Goal: Information Seeking & Learning: Learn about a topic

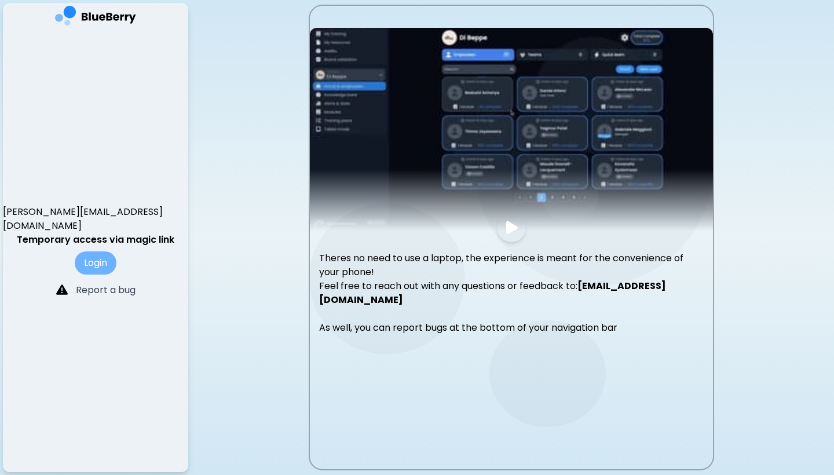
click at [100, 252] on button "Login" at bounding box center [96, 262] width 42 height 23
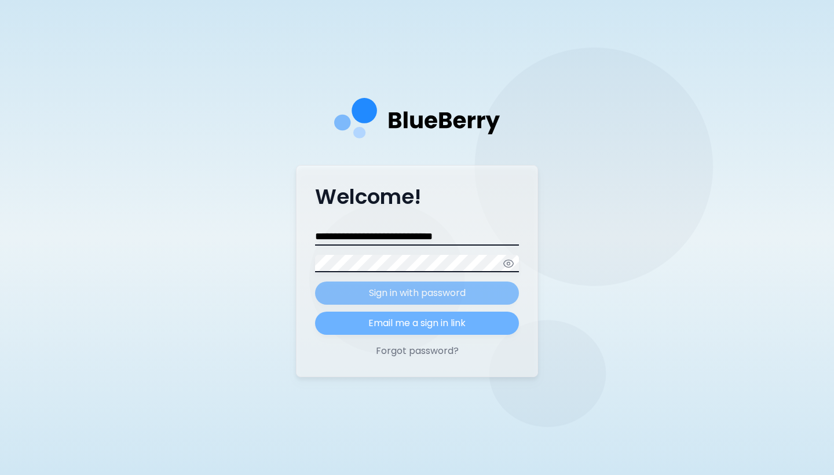
click at [373, 324] on button "Email me a sign in link" at bounding box center [417, 322] width 204 height 23
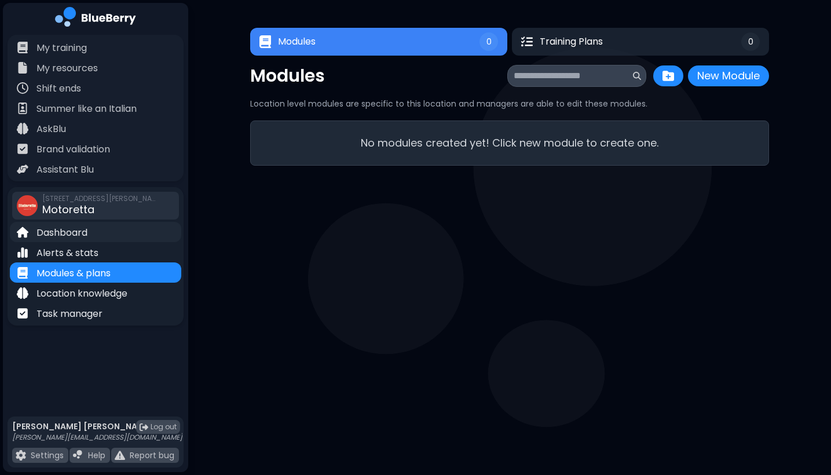
click at [77, 241] on div "Dashboard" at bounding box center [95, 232] width 171 height 20
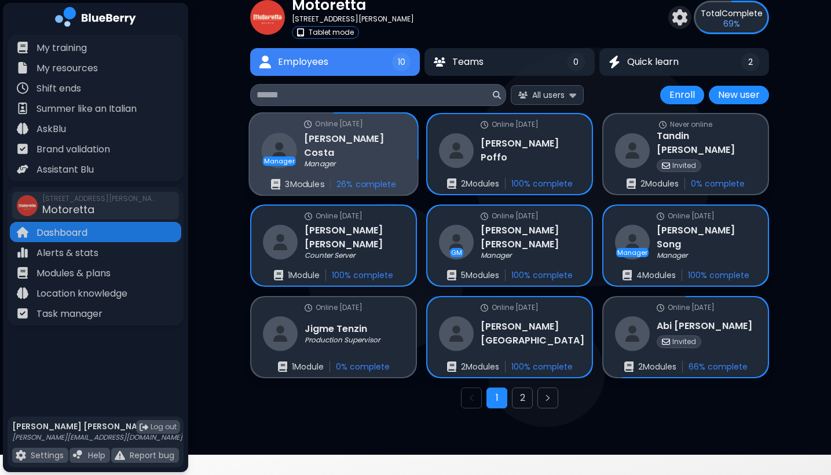
scroll to position [44, 0]
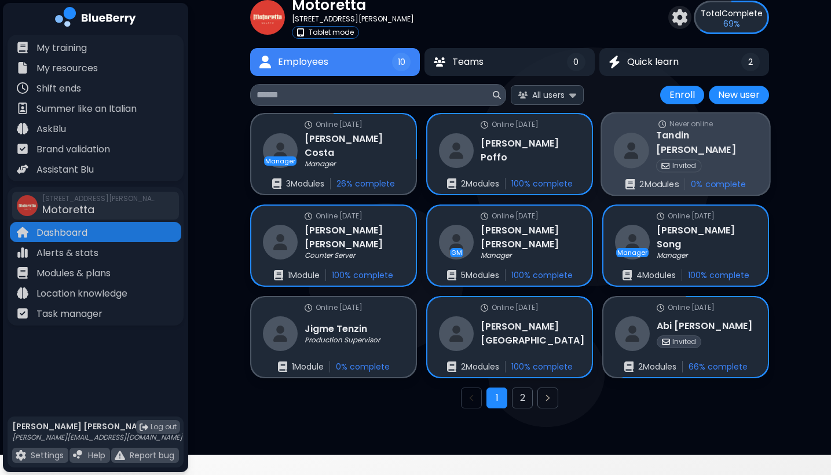
click at [680, 161] on p "Invited" at bounding box center [684, 165] width 24 height 9
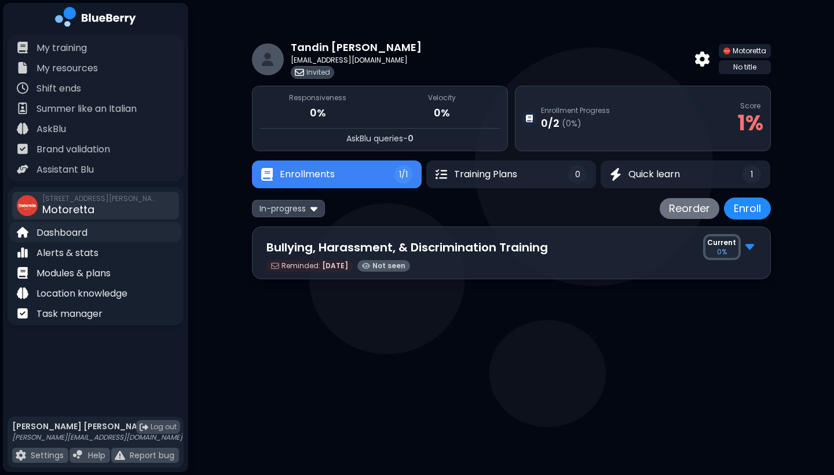
click at [75, 233] on p "Dashboard" at bounding box center [61, 233] width 51 height 14
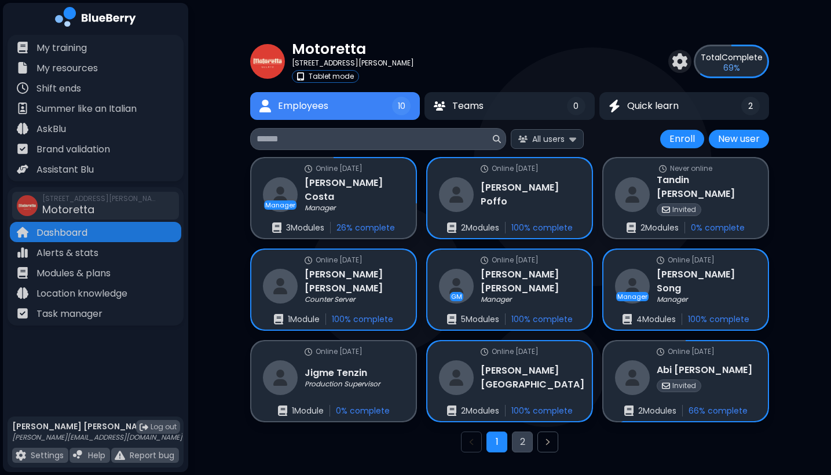
click at [526, 443] on button "2" at bounding box center [522, 441] width 21 height 21
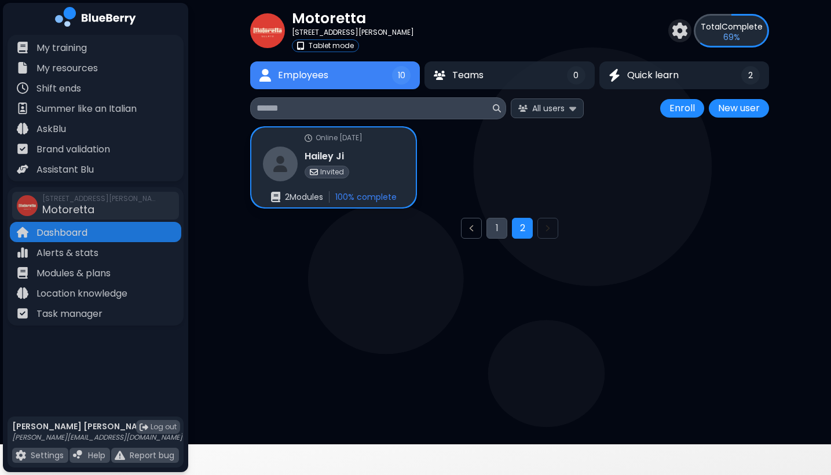
click at [495, 229] on button "1" at bounding box center [496, 228] width 21 height 21
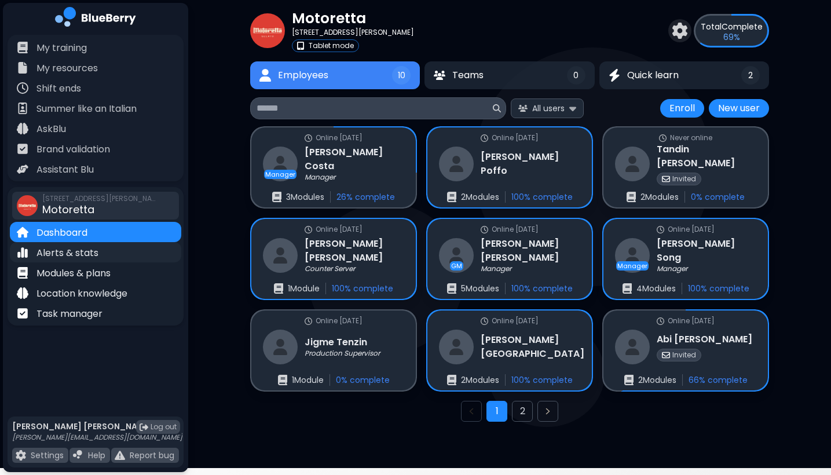
click at [94, 252] on p "Alerts & stats" at bounding box center [67, 253] width 62 height 14
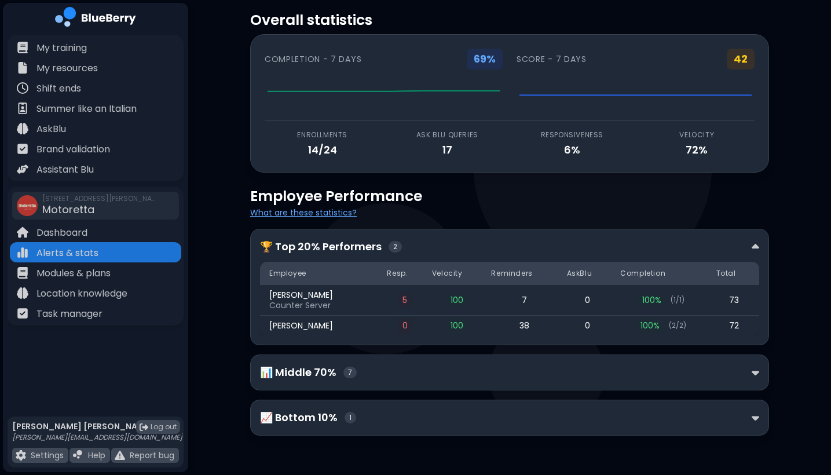
scroll to position [29, 0]
click at [310, 153] on div "14 / 24" at bounding box center [323, 150] width 116 height 16
click at [764, 370] on div "📊 Middle 70% 7" at bounding box center [509, 372] width 519 height 36
click at [758, 372] on img at bounding box center [755, 372] width 8 height 12
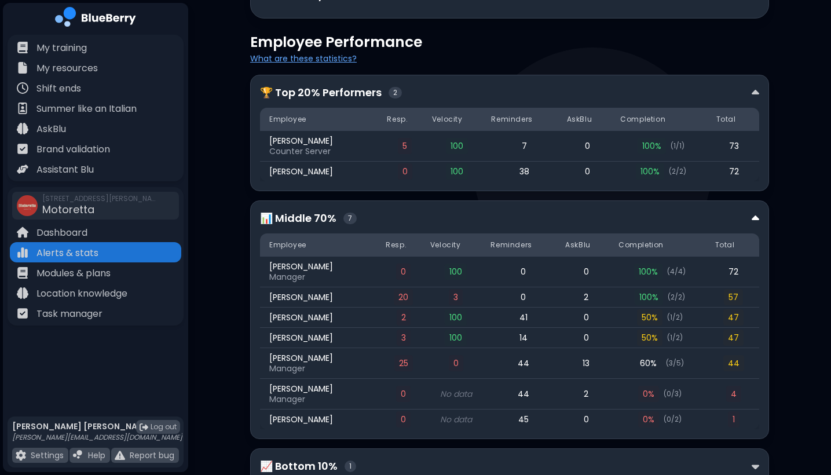
scroll to position [232, 0]
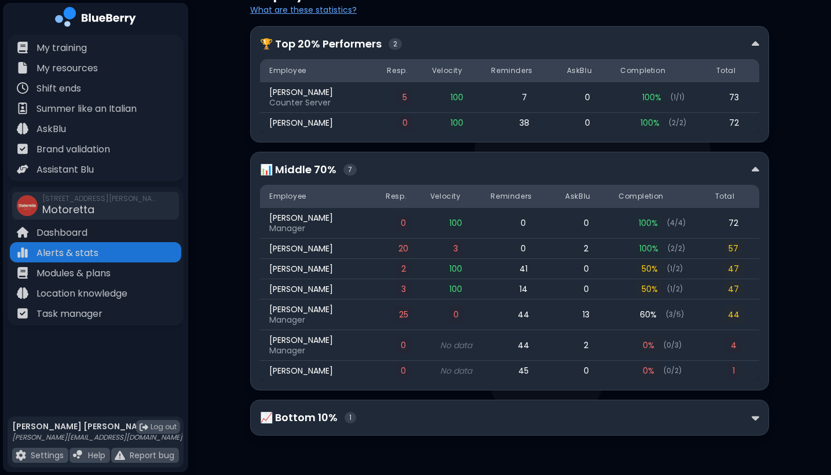
click at [751, 427] on div "📈 Bottom 10% 1" at bounding box center [509, 417] width 519 height 36
click at [753, 419] on img at bounding box center [755, 418] width 8 height 12
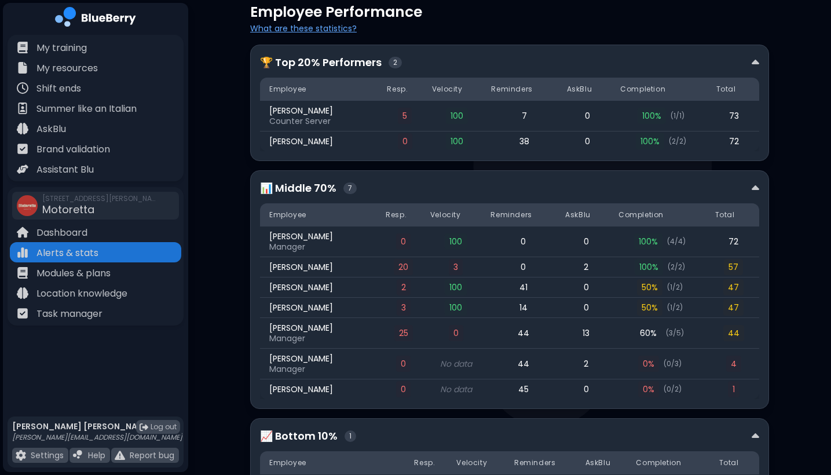
scroll to position [211, 0]
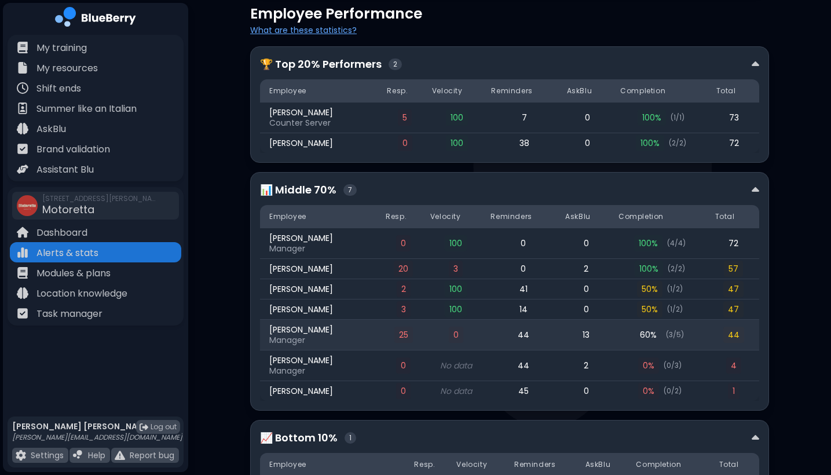
click at [661, 336] on span "60 %" at bounding box center [648, 335] width 26 height 16
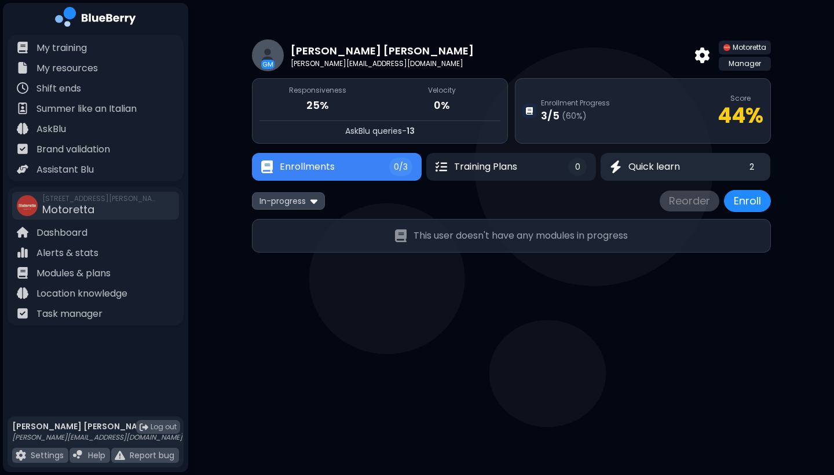
click at [643, 166] on span "Quick learn" at bounding box center [654, 167] width 52 height 14
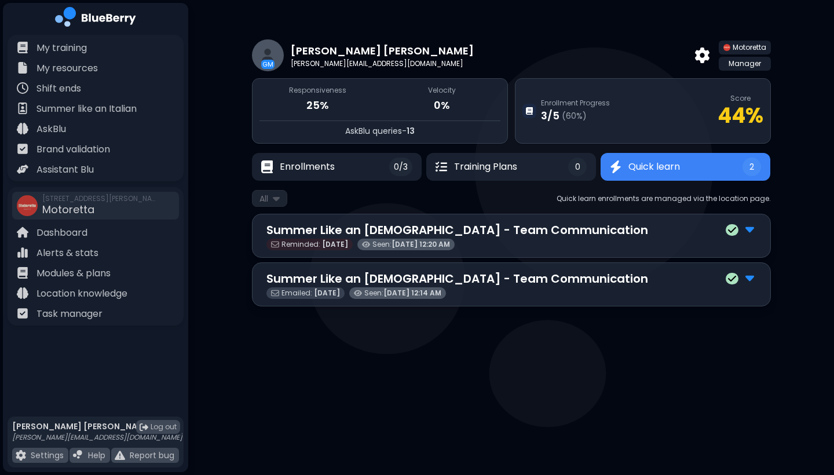
click at [750, 232] on img at bounding box center [749, 228] width 9 height 15
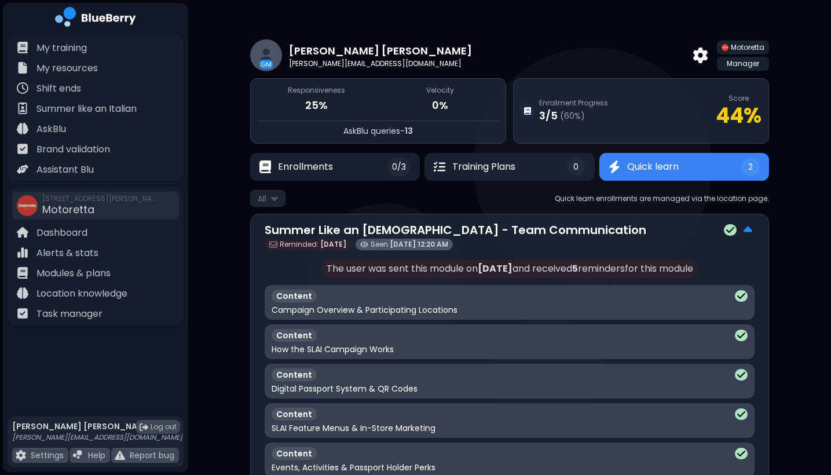
click at [748, 229] on img at bounding box center [747, 229] width 9 height 15
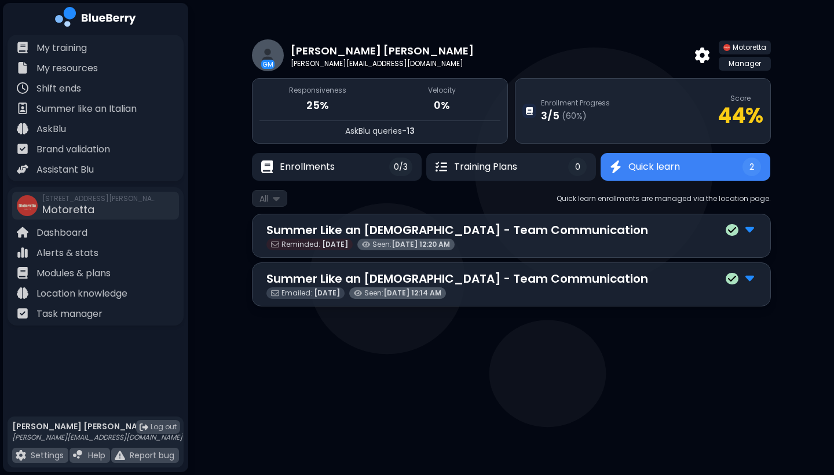
click at [749, 277] on img at bounding box center [749, 277] width 9 height 15
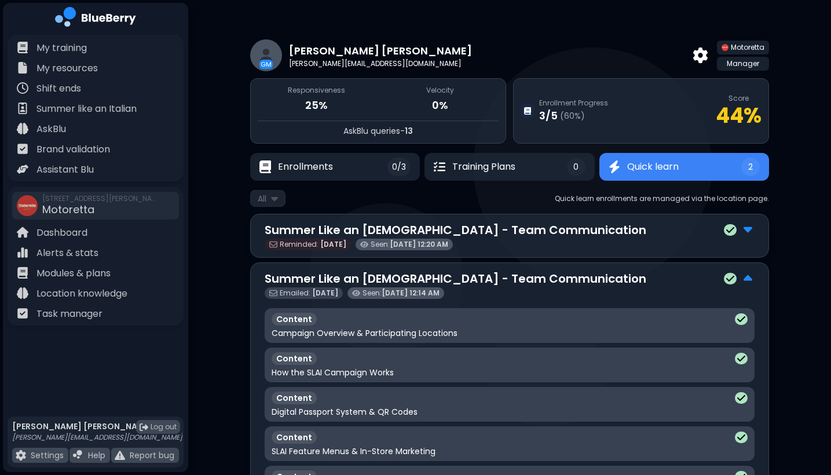
click at [744, 282] on img at bounding box center [747, 278] width 9 height 15
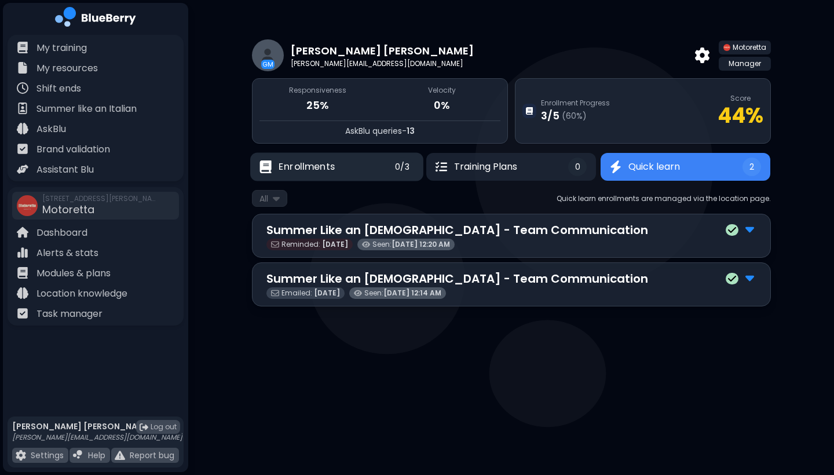
click at [374, 169] on button "Enrollments 0/3" at bounding box center [336, 167] width 173 height 28
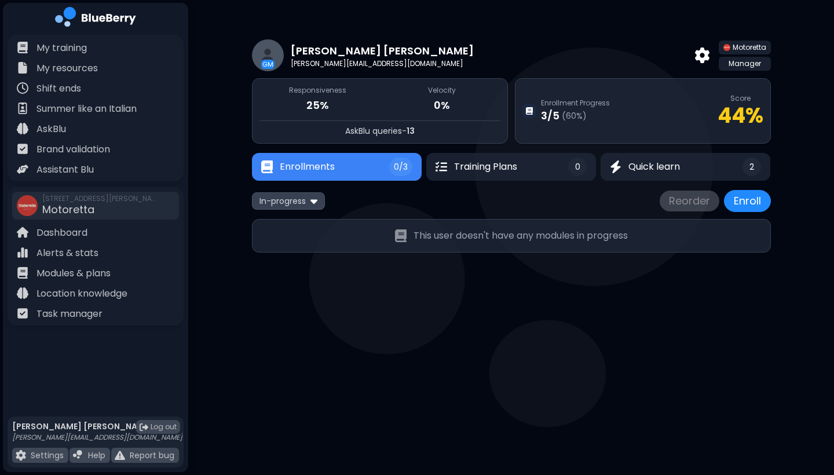
click at [374, 169] on button "Enrollments 0/3" at bounding box center [337, 167] width 170 height 28
click at [374, 169] on button "Enrollments 0/3" at bounding box center [335, 166] width 167 height 27
click at [374, 169] on button "Enrollments 0/3" at bounding box center [336, 167] width 168 height 28
click at [374, 169] on button "Enrollments 0/3" at bounding box center [336, 166] width 168 height 27
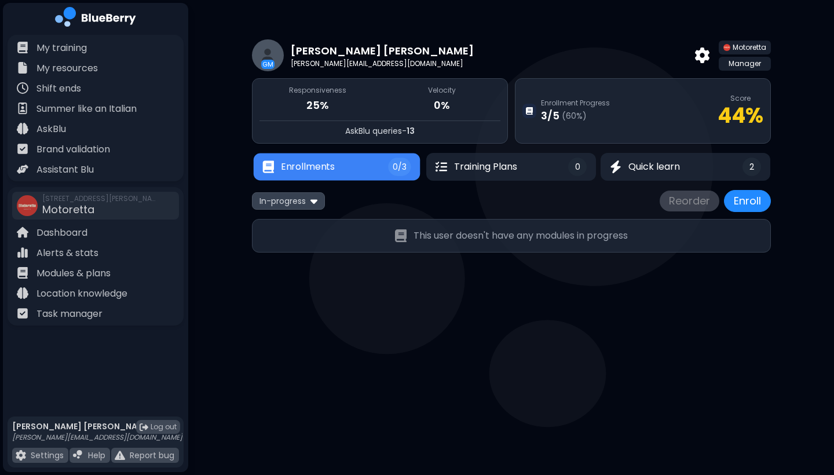
click at [374, 169] on button "Enrollments 0/3" at bounding box center [336, 166] width 167 height 27
click at [374, 169] on button "Enrollments 0/3" at bounding box center [336, 167] width 168 height 28
click at [374, 169] on button "Enrollments 0/3" at bounding box center [336, 166] width 167 height 27
click at [374, 169] on button "Enrollments 0/3" at bounding box center [336, 167] width 169 height 28
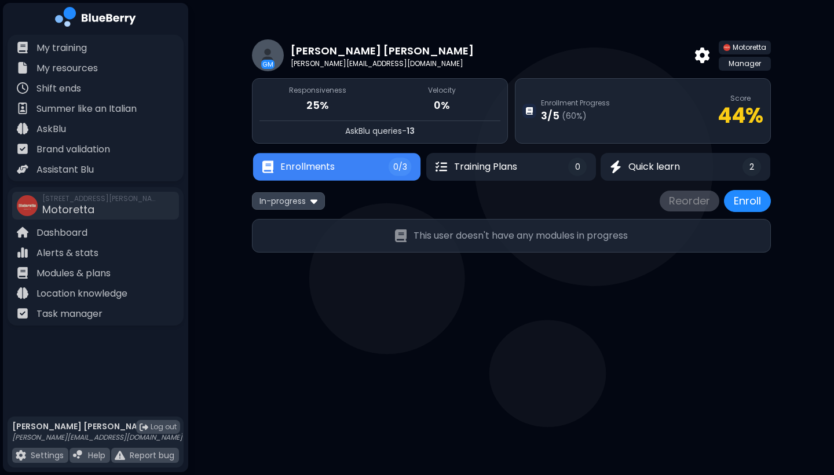
click at [374, 169] on button "Enrollments 0/3" at bounding box center [336, 166] width 168 height 27
click at [365, 241] on div "This user doesn't have any modules in progress" at bounding box center [511, 236] width 519 height 34
click at [67, 45] on p "My training" at bounding box center [61, 48] width 50 height 14
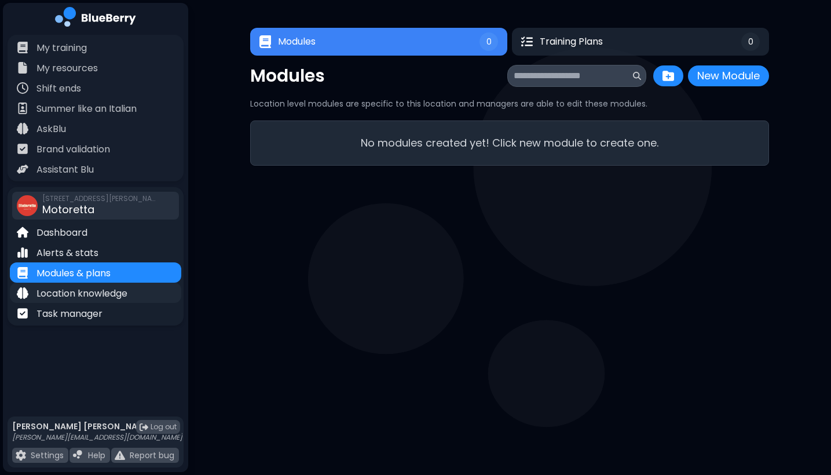
click at [127, 288] on p "Location knowledge" at bounding box center [81, 294] width 91 height 14
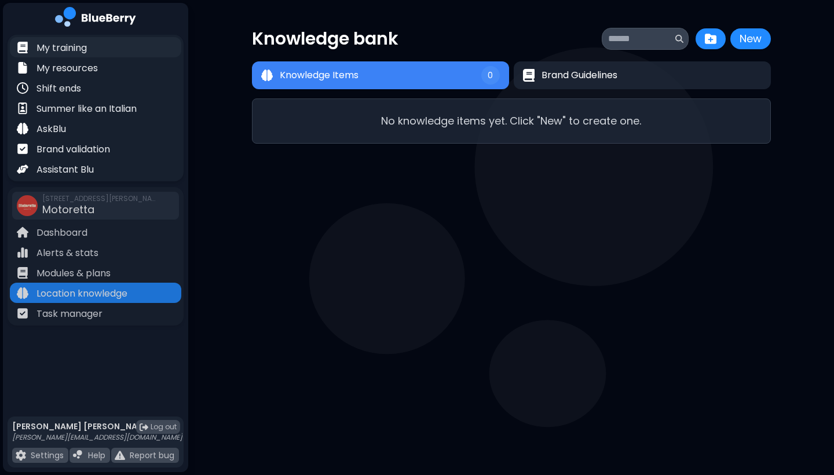
click at [82, 47] on p "My training" at bounding box center [61, 48] width 50 height 14
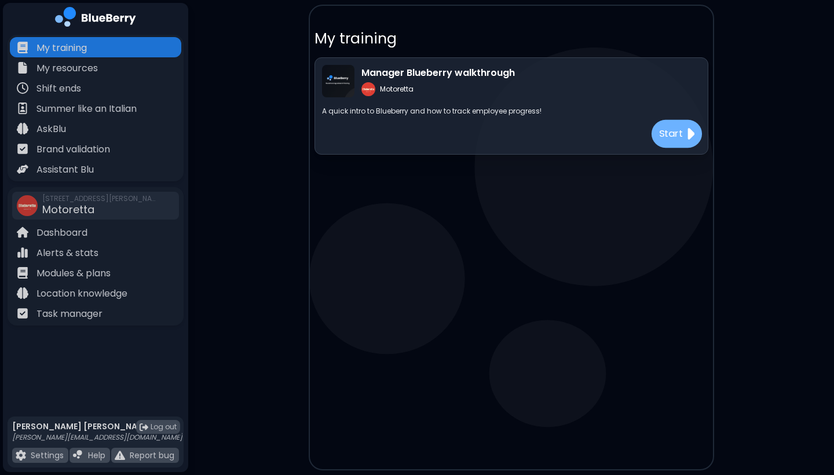
click at [676, 129] on p "Start" at bounding box center [670, 134] width 24 height 14
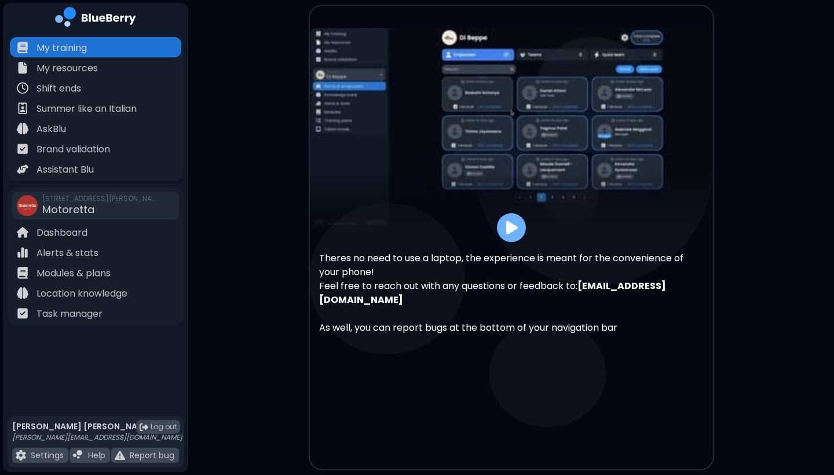
click at [509, 234] on img at bounding box center [512, 228] width 12 height 16
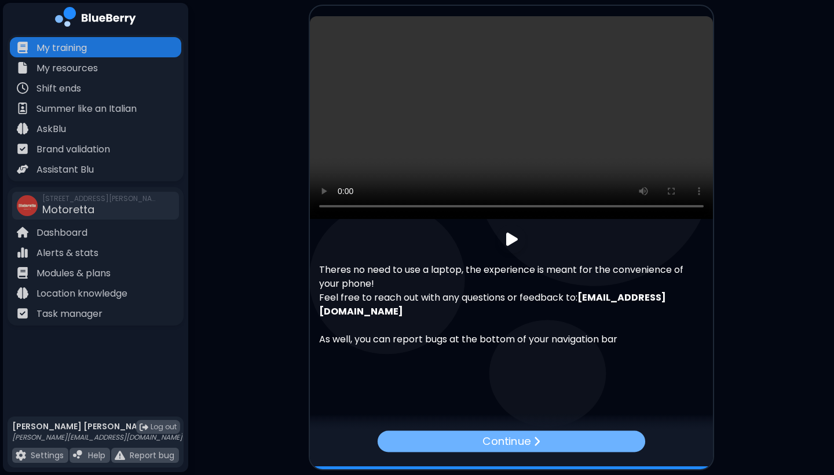
click at [544, 441] on div "Continue" at bounding box center [510, 440] width 267 height 21
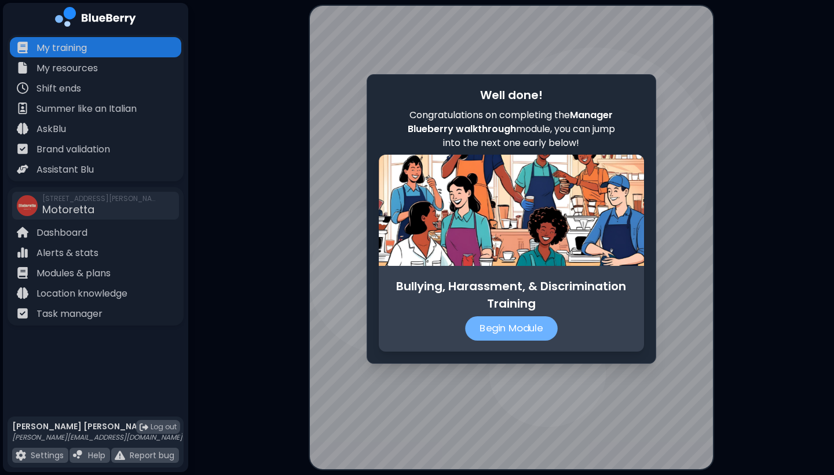
click at [520, 324] on p "Begin Module" at bounding box center [511, 328] width 93 height 24
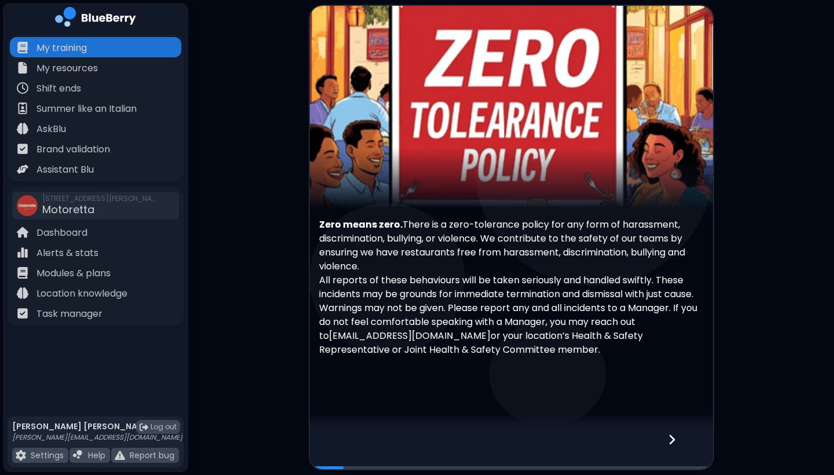
click at [673, 441] on icon at bounding box center [672, 440] width 6 height 10
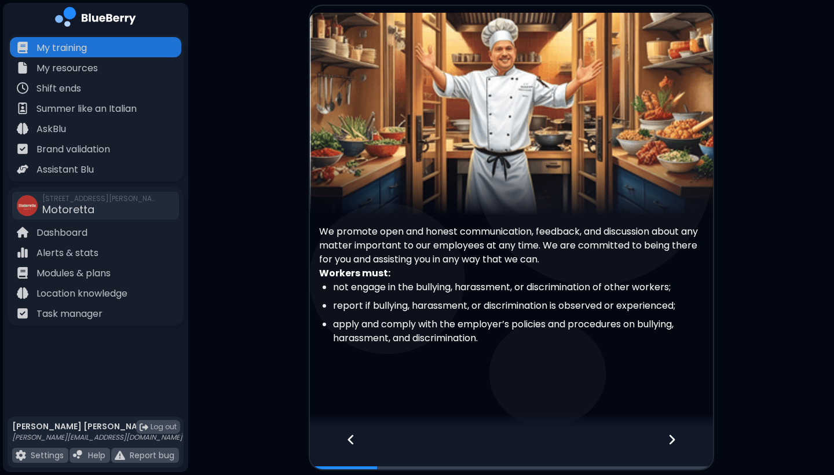
click at [673, 441] on icon at bounding box center [672, 440] width 6 height 10
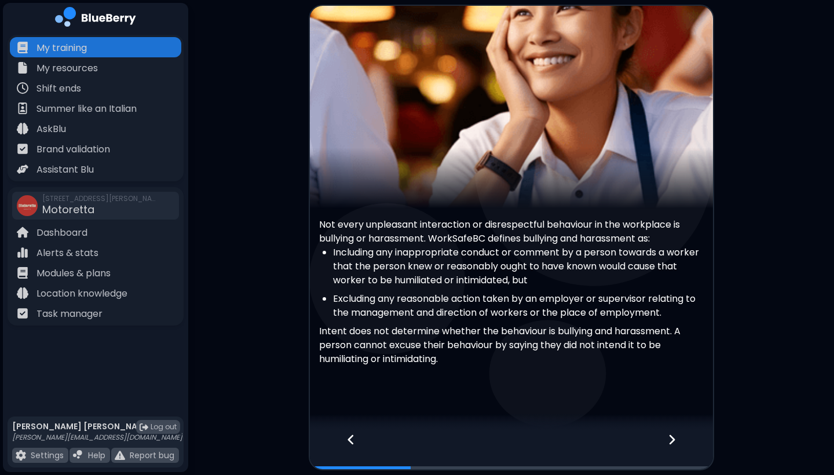
click at [673, 441] on icon at bounding box center [671, 439] width 8 height 13
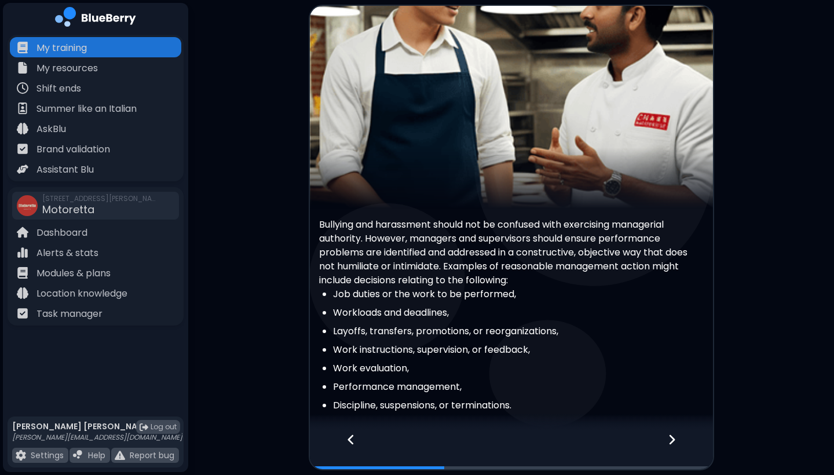
click at [673, 441] on icon at bounding box center [671, 439] width 8 height 13
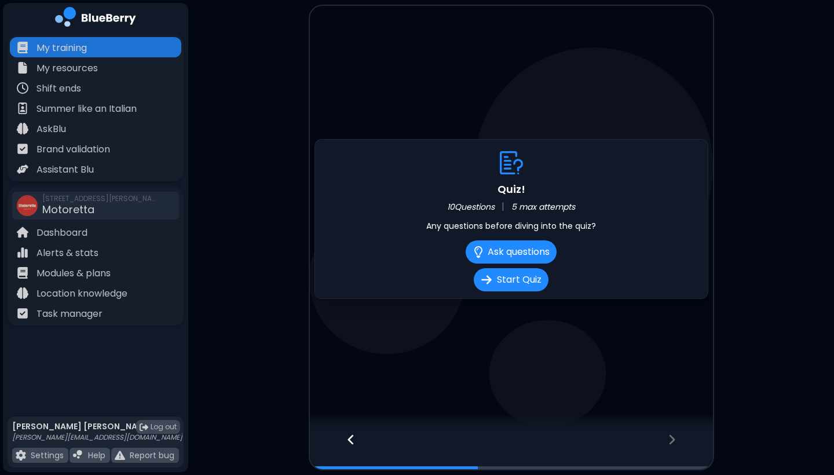
click at [348, 442] on icon at bounding box center [351, 439] width 8 height 13
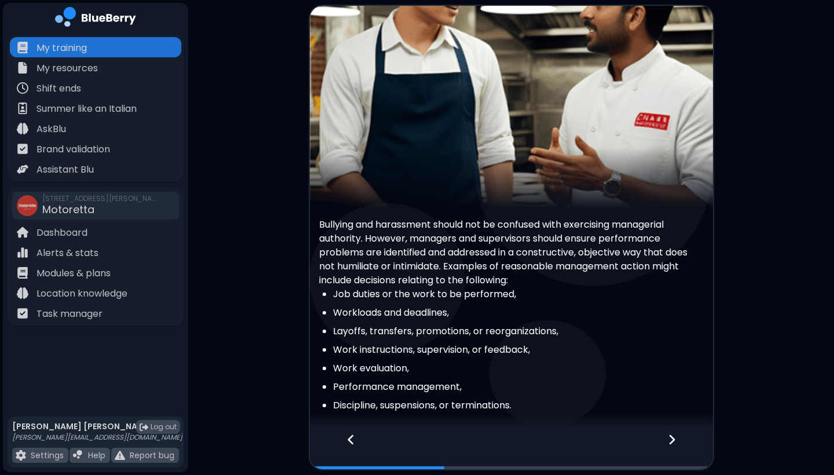
click at [348, 442] on icon at bounding box center [351, 439] width 8 height 13
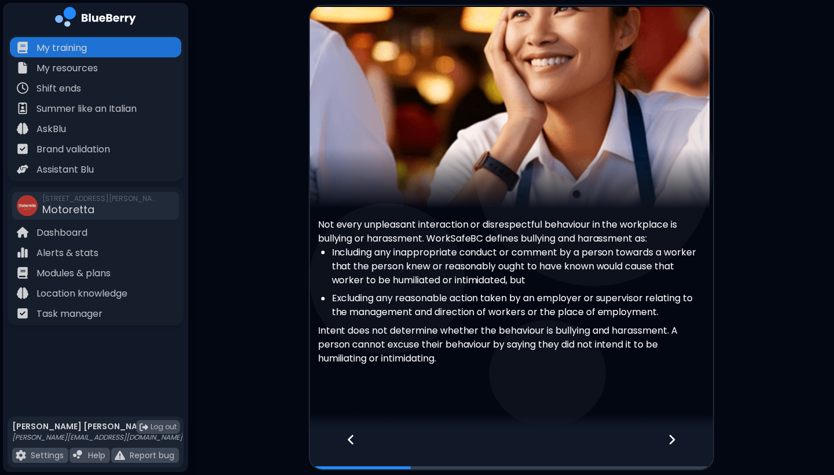
click at [348, 442] on icon at bounding box center [351, 439] width 8 height 13
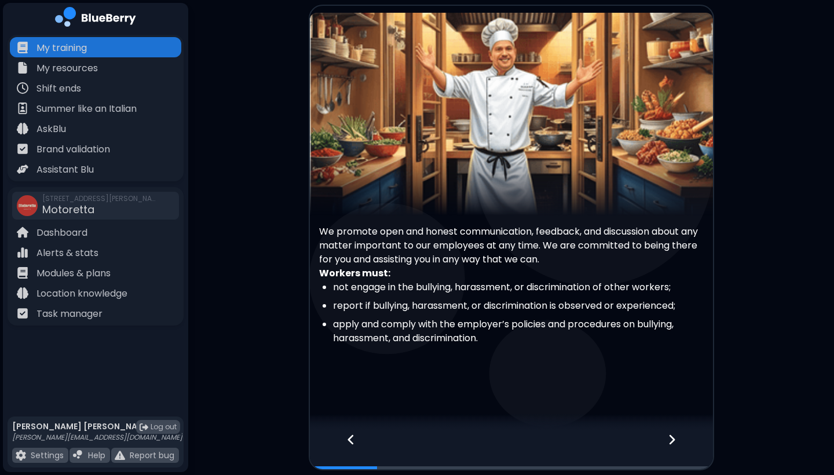
click at [348, 442] on icon at bounding box center [351, 439] width 8 height 13
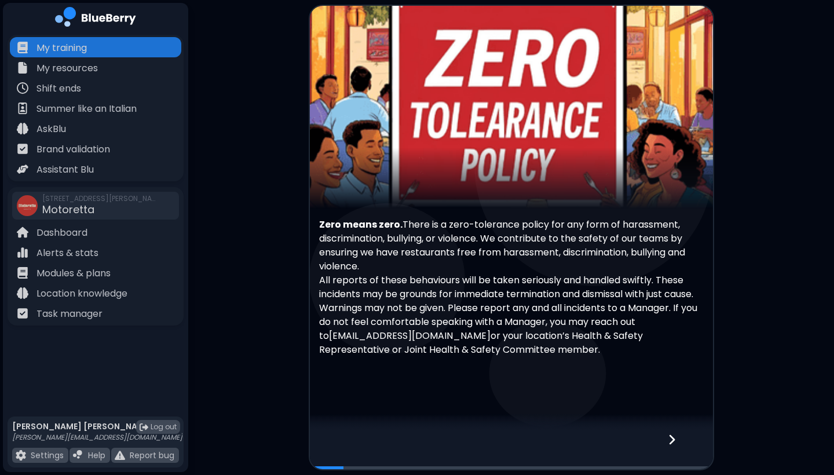
click at [348, 442] on div at bounding box center [511, 450] width 403 height 38
click at [669, 449] on div at bounding box center [678, 450] width 68 height 38
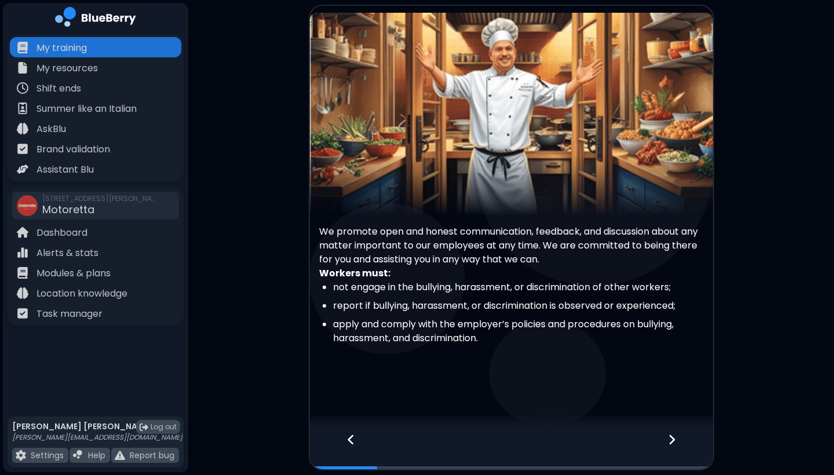
click at [669, 449] on div at bounding box center [678, 450] width 68 height 38
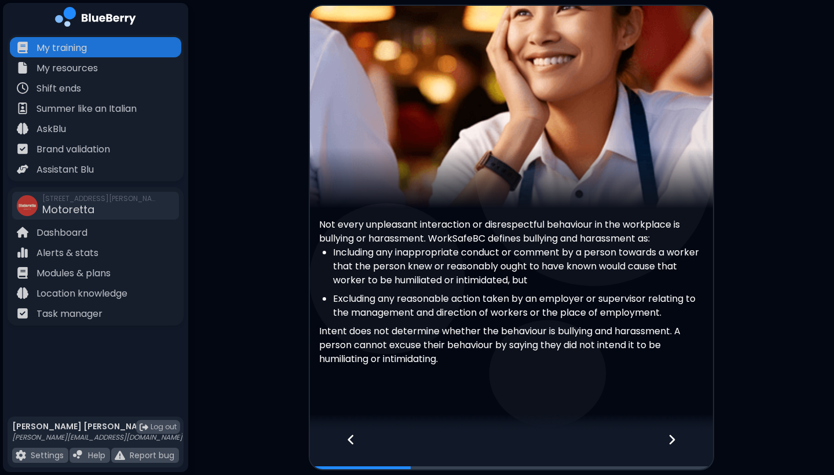
click at [669, 449] on div at bounding box center [678, 450] width 68 height 38
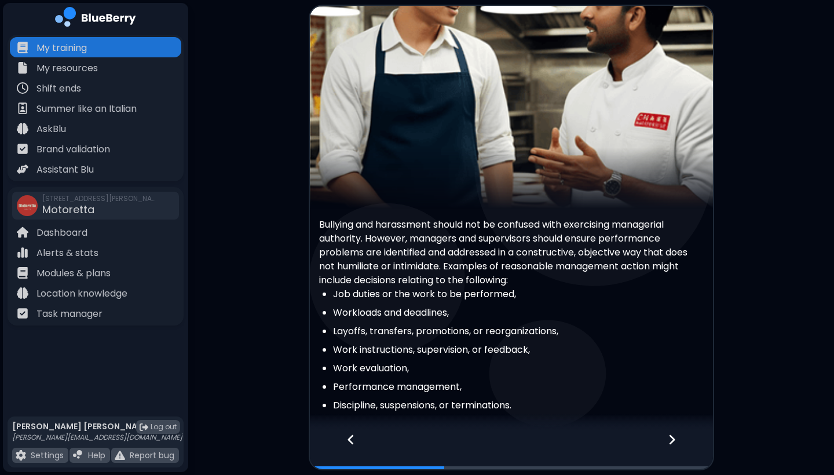
click at [669, 449] on div at bounding box center [678, 450] width 68 height 38
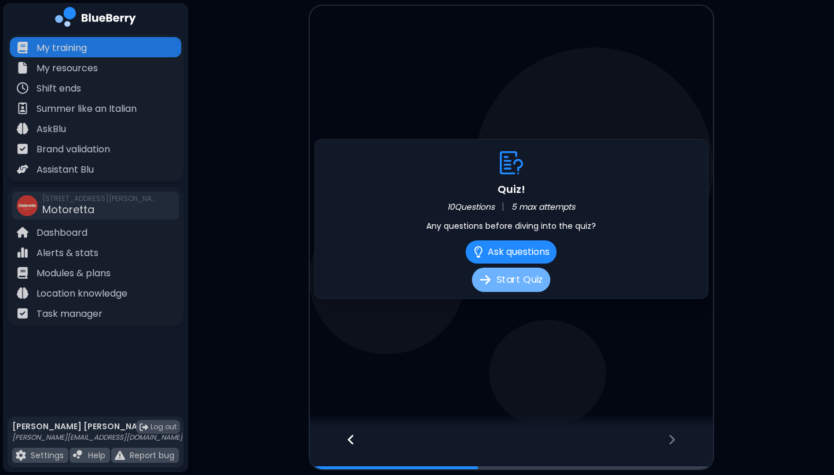
click at [500, 287] on button "Start Quiz" at bounding box center [511, 279] width 78 height 24
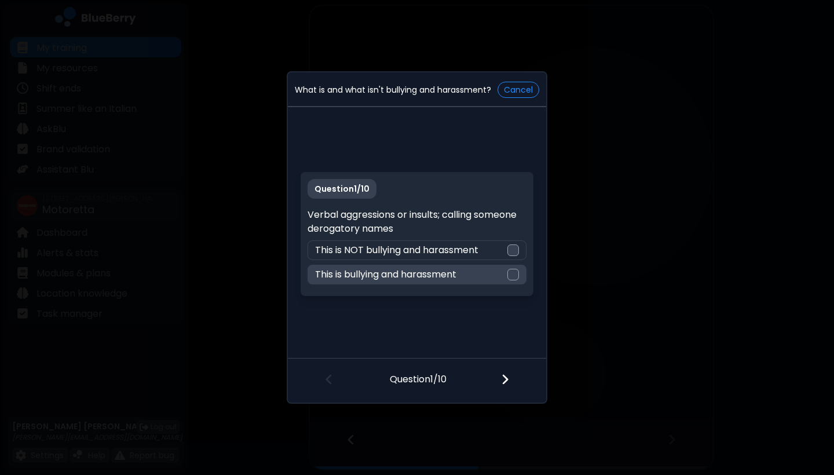
click at [513, 277] on div at bounding box center [513, 275] width 12 height 12
click at [507, 384] on img at bounding box center [505, 379] width 8 height 13
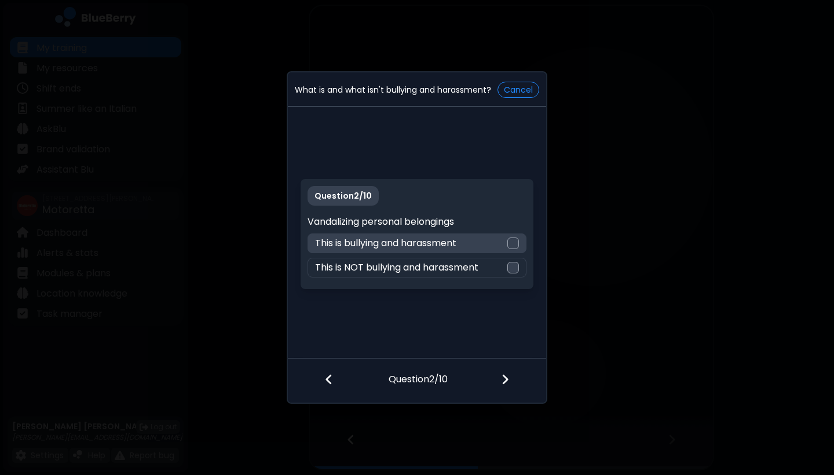
click at [515, 236] on div "This is bullying and harassment" at bounding box center [416, 243] width 218 height 20
click at [509, 380] on div at bounding box center [512, 380] width 68 height 43
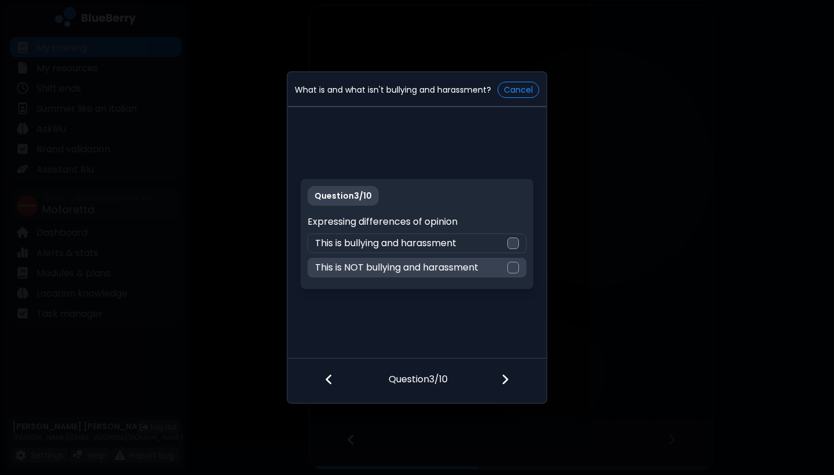
click at [512, 264] on div at bounding box center [513, 268] width 12 height 12
click at [509, 376] on div at bounding box center [512, 380] width 68 height 43
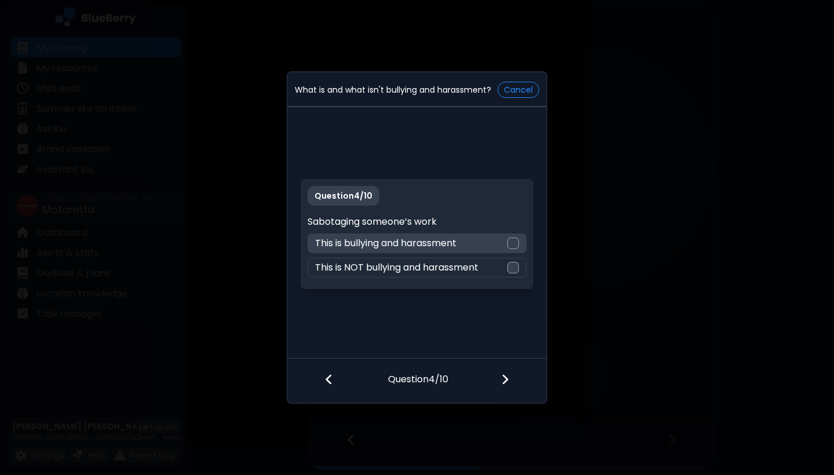
click at [512, 241] on div at bounding box center [513, 243] width 12 height 12
click at [505, 374] on img at bounding box center [505, 379] width 8 height 13
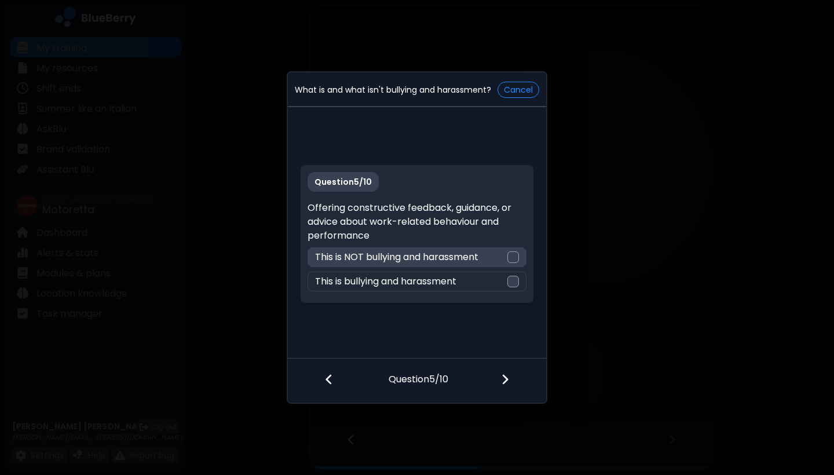
click at [512, 255] on div at bounding box center [513, 257] width 12 height 12
click at [505, 380] on img at bounding box center [505, 379] width 8 height 13
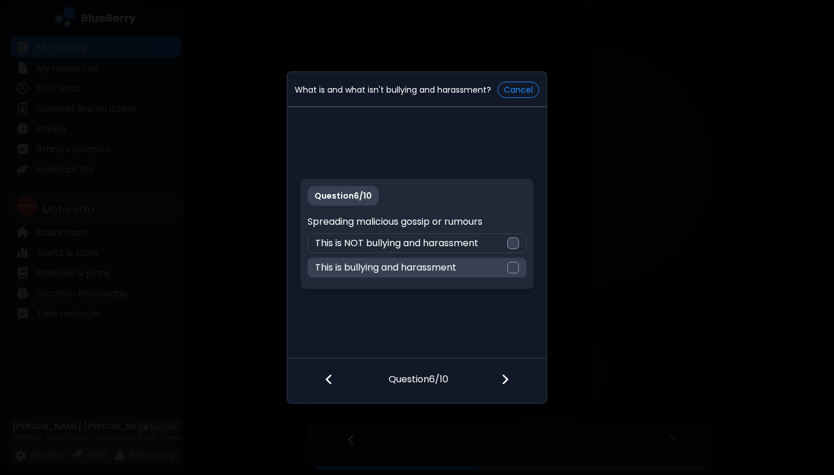
click at [509, 271] on div at bounding box center [513, 268] width 12 height 12
click at [505, 379] on img at bounding box center [505, 379] width 8 height 13
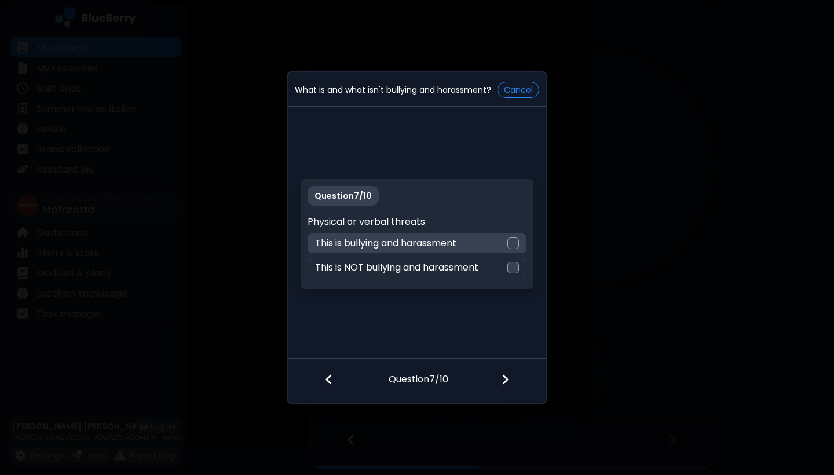
click at [512, 242] on div at bounding box center [513, 243] width 12 height 12
click at [506, 387] on div at bounding box center [512, 380] width 68 height 43
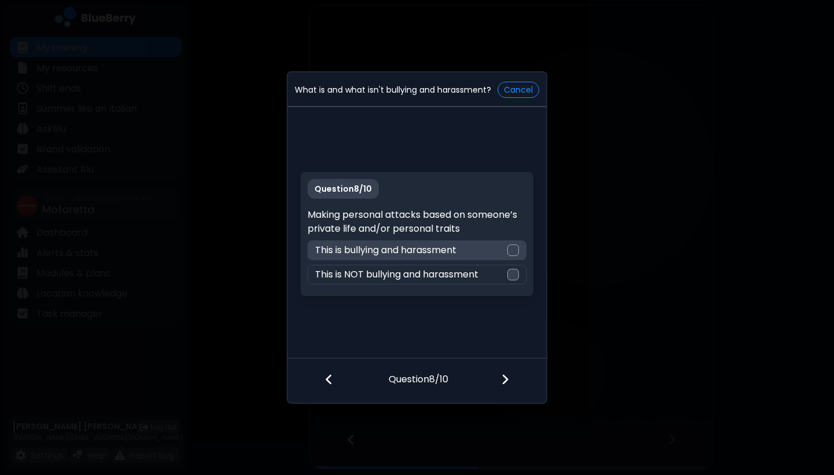
click at [511, 245] on div at bounding box center [513, 250] width 12 height 12
click at [510, 384] on div at bounding box center [512, 380] width 68 height 43
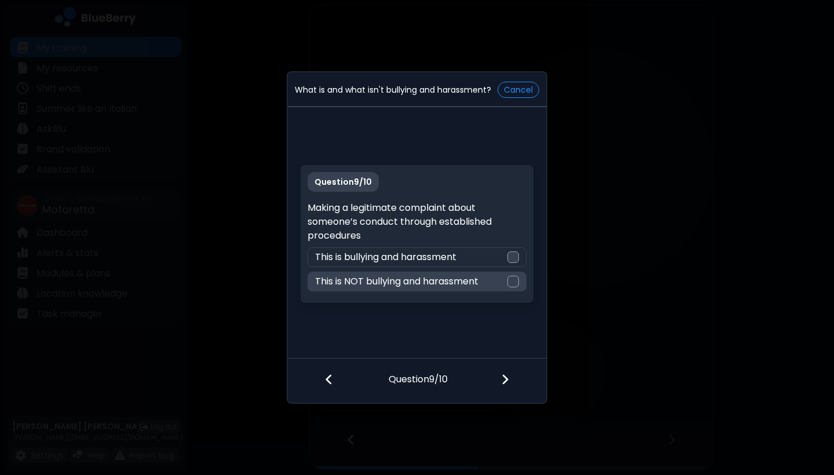
click at [511, 287] on div at bounding box center [513, 282] width 12 height 12
click at [512, 378] on div at bounding box center [512, 380] width 68 height 43
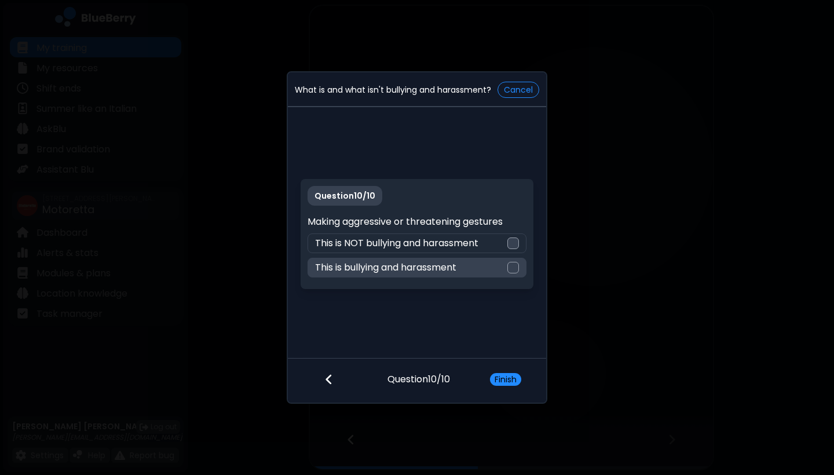
click at [513, 271] on div at bounding box center [513, 268] width 12 height 12
click at [509, 375] on button "Finish" at bounding box center [505, 379] width 31 height 13
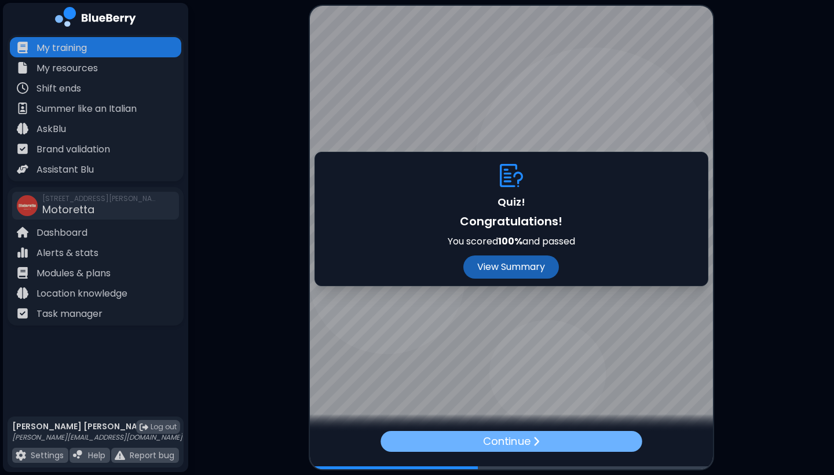
click at [494, 439] on p "Continue" at bounding box center [506, 441] width 47 height 16
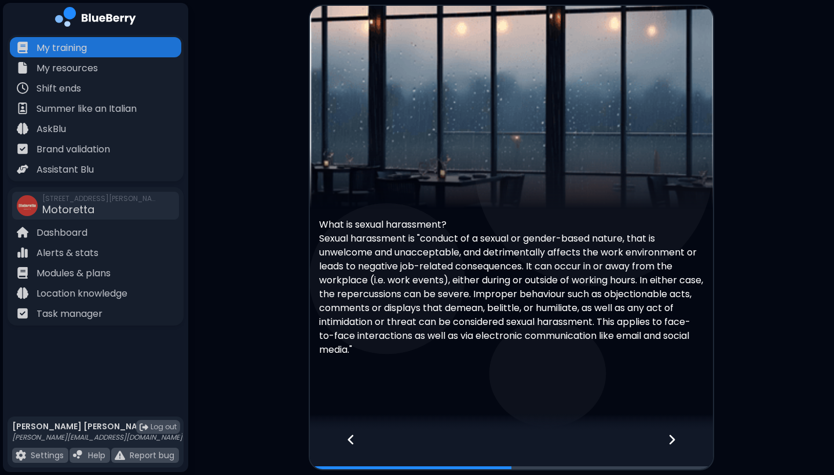
click at [669, 439] on icon at bounding box center [671, 439] width 8 height 13
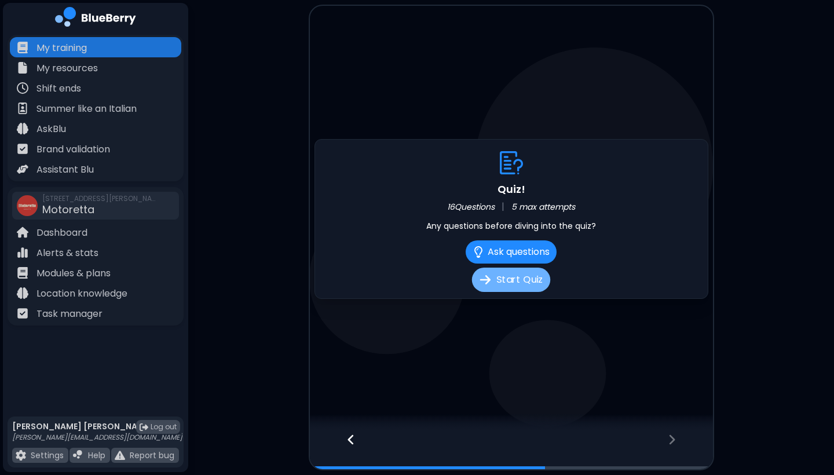
click at [504, 278] on button "Start Quiz" at bounding box center [511, 279] width 78 height 24
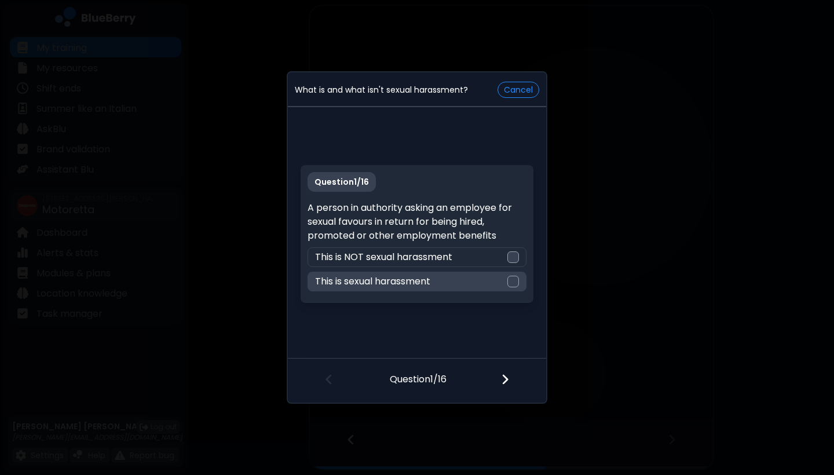
click at [512, 280] on div at bounding box center [513, 282] width 12 height 12
click at [504, 376] on img at bounding box center [505, 379] width 8 height 13
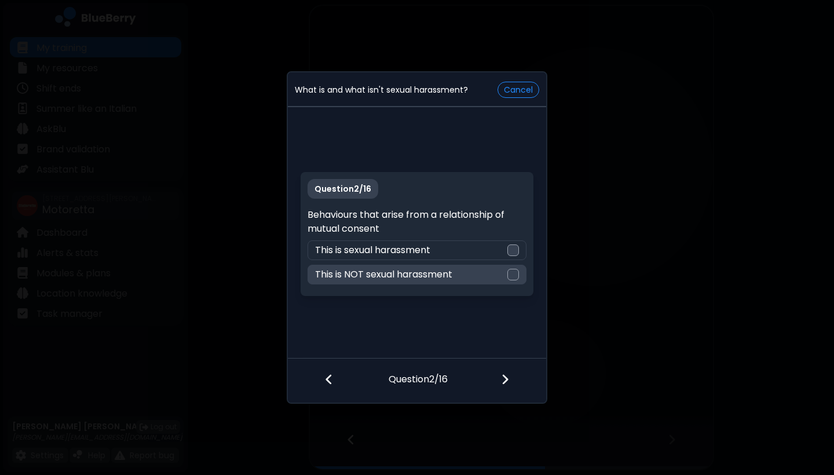
click at [509, 270] on div at bounding box center [513, 275] width 12 height 12
click at [508, 378] on img at bounding box center [505, 379] width 8 height 13
click at [517, 273] on div at bounding box center [513, 275] width 12 height 12
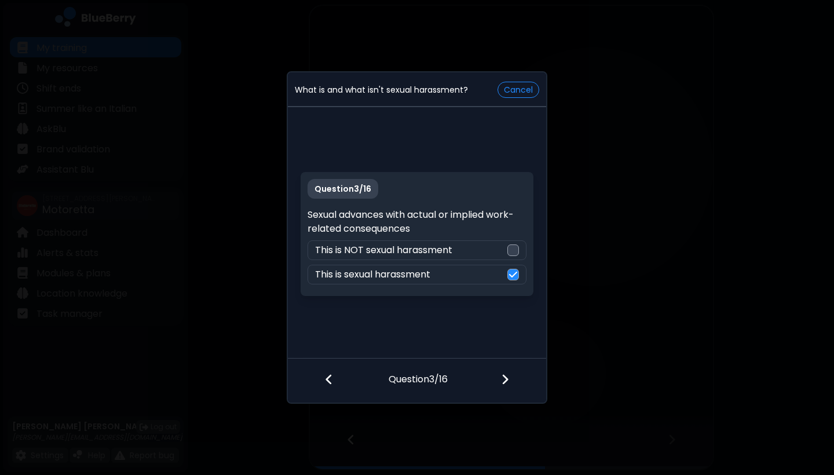
click at [511, 385] on div at bounding box center [512, 380] width 68 height 43
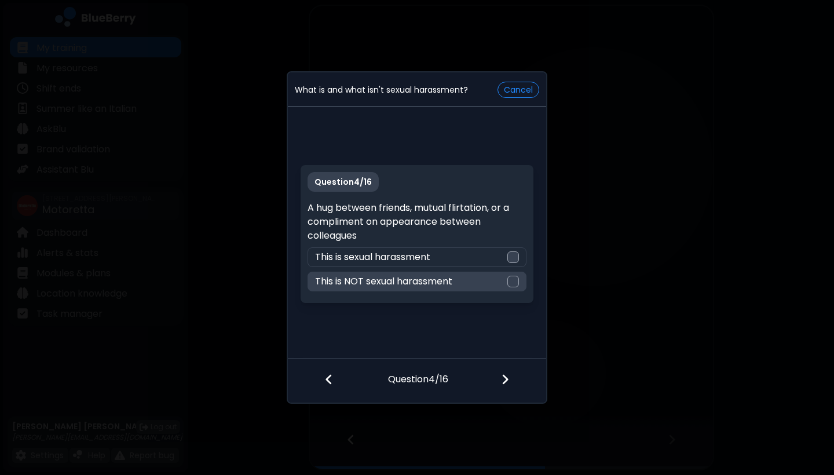
click at [512, 278] on div at bounding box center [513, 282] width 12 height 12
click at [504, 387] on div at bounding box center [512, 380] width 68 height 43
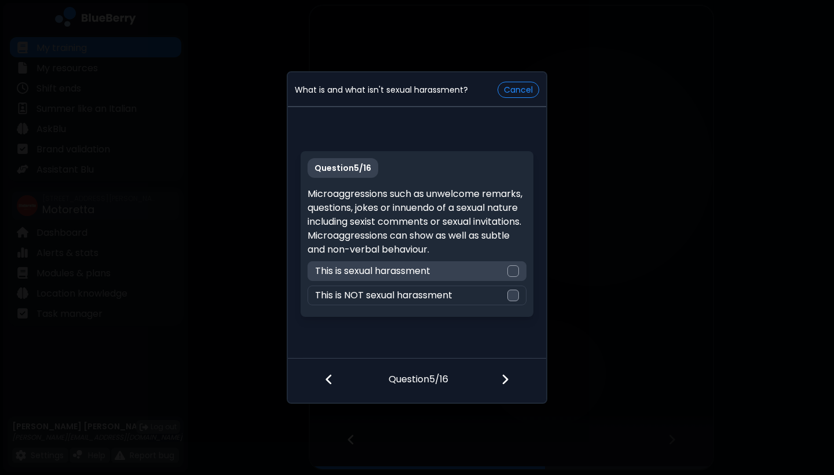
click at [509, 271] on div at bounding box center [513, 271] width 12 height 12
click at [501, 382] on img at bounding box center [505, 379] width 8 height 13
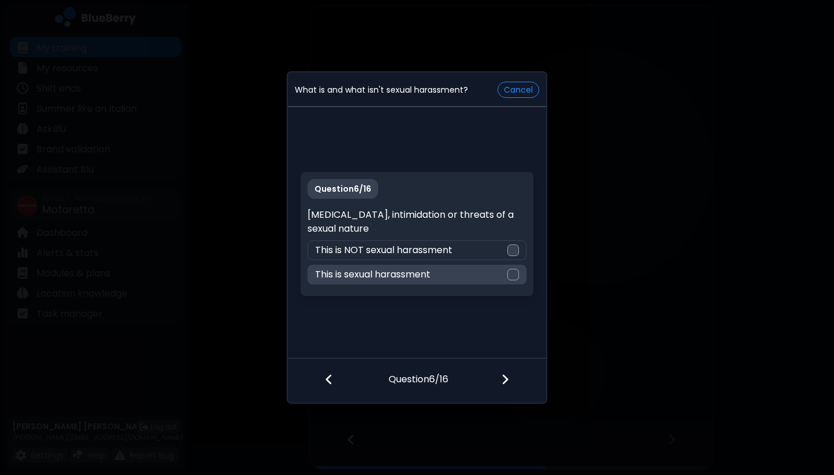
click at [508, 272] on div at bounding box center [513, 275] width 12 height 12
click at [508, 383] on img at bounding box center [505, 379] width 8 height 13
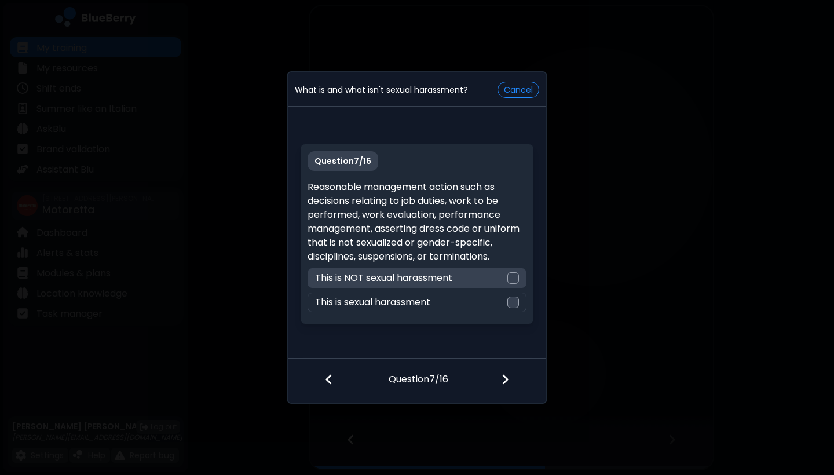
click at [513, 278] on div at bounding box center [513, 278] width 12 height 12
click at [504, 384] on img at bounding box center [505, 379] width 8 height 13
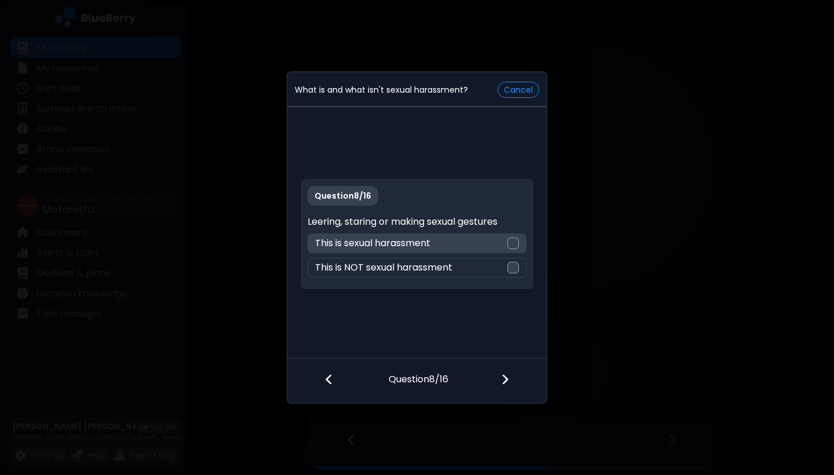
click at [510, 241] on div at bounding box center [513, 243] width 12 height 12
click at [505, 383] on img at bounding box center [505, 379] width 8 height 13
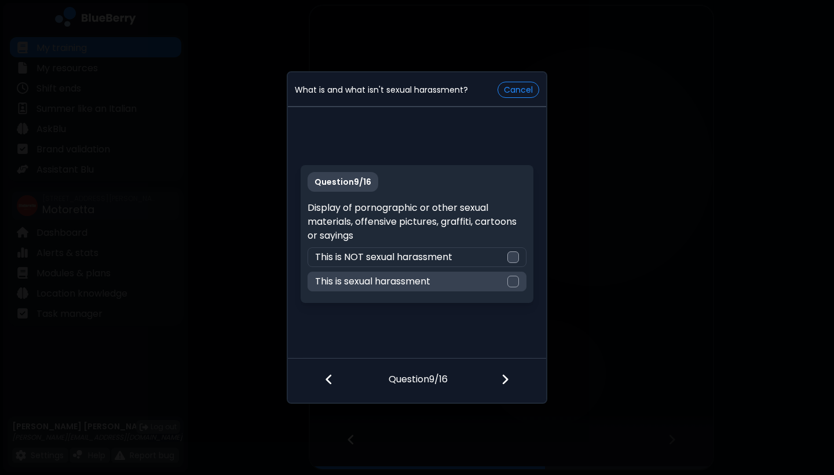
click at [511, 283] on div at bounding box center [513, 282] width 12 height 12
click at [507, 378] on img at bounding box center [505, 379] width 8 height 13
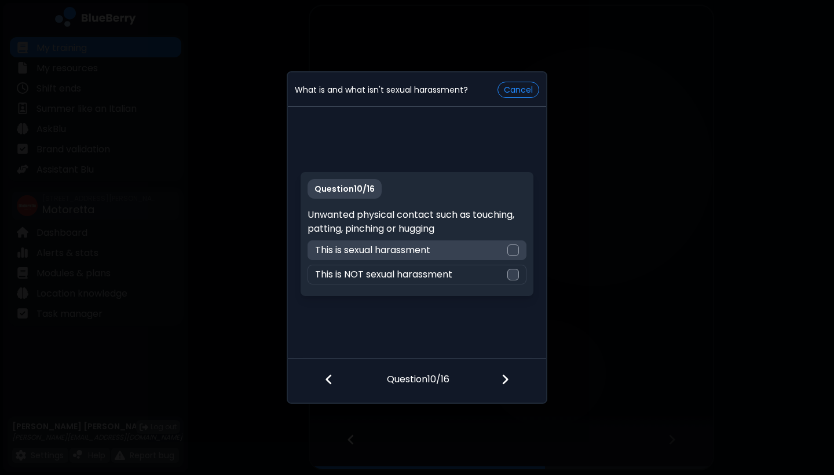
click at [515, 244] on div at bounding box center [513, 250] width 12 height 12
click at [504, 383] on img at bounding box center [505, 379] width 8 height 13
click at [512, 248] on div at bounding box center [513, 250] width 12 height 12
click at [507, 376] on img at bounding box center [505, 379] width 8 height 13
click at [508, 250] on div at bounding box center [513, 250] width 12 height 12
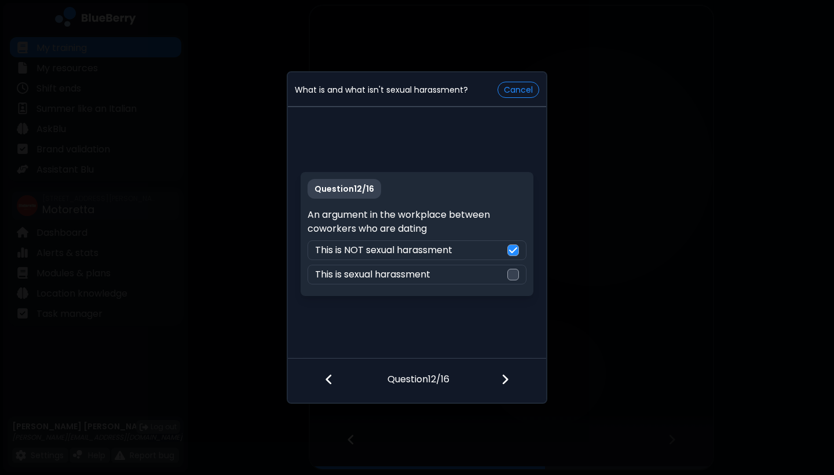
click at [501, 381] on img at bounding box center [505, 379] width 8 height 13
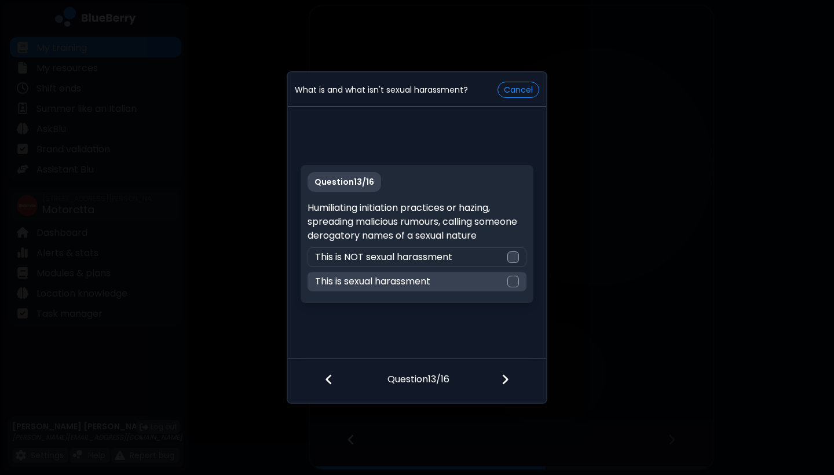
click at [512, 278] on div at bounding box center [513, 282] width 12 height 12
click at [507, 383] on img at bounding box center [505, 379] width 8 height 13
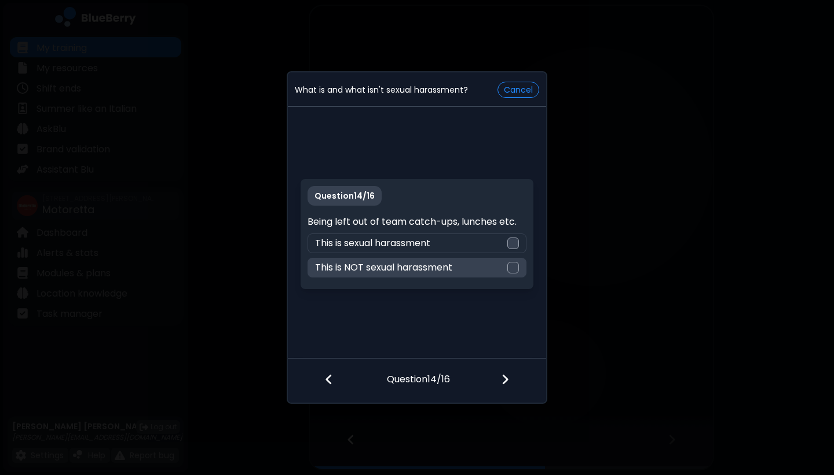
click at [514, 261] on div "This is NOT sexual harassment" at bounding box center [416, 268] width 218 height 20
click at [505, 380] on img at bounding box center [505, 379] width 8 height 13
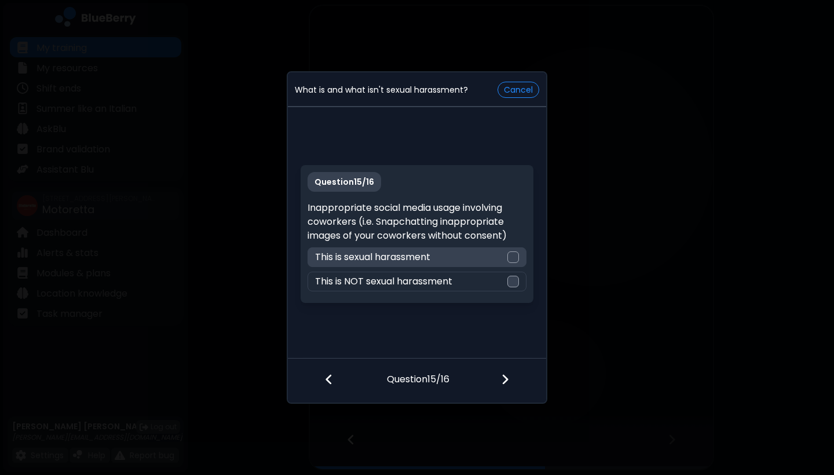
click at [518, 256] on div at bounding box center [513, 257] width 12 height 12
click at [498, 376] on div at bounding box center [512, 380] width 68 height 43
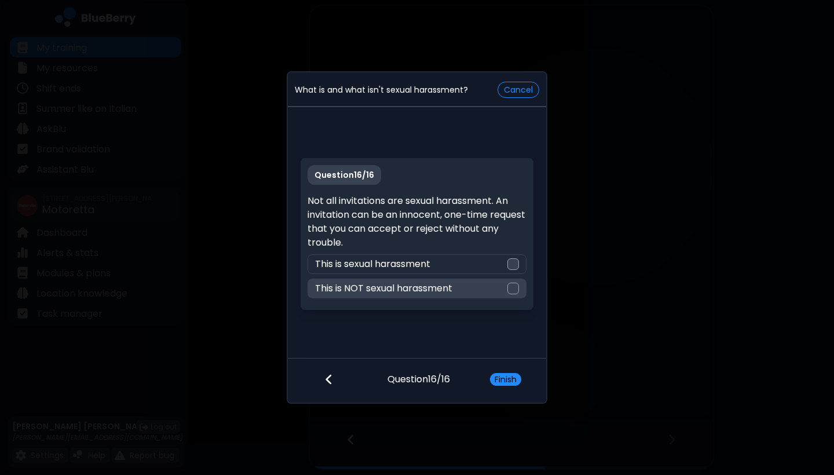
click at [505, 290] on div "This is NOT sexual harassment" at bounding box center [416, 288] width 218 height 20
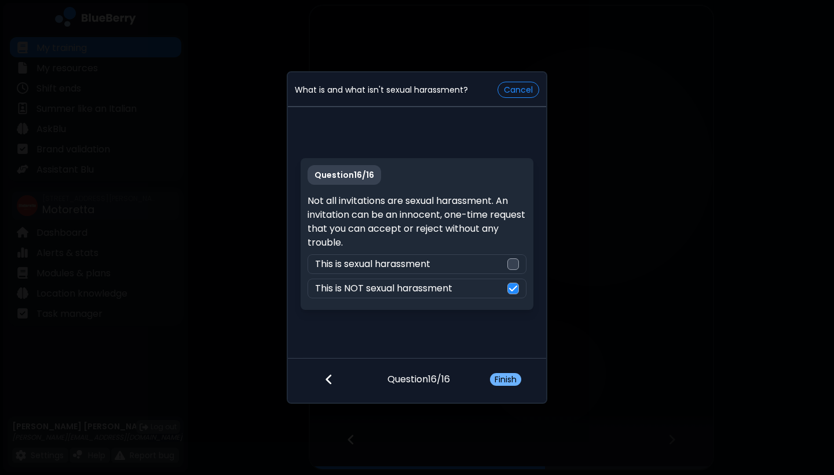
click at [505, 376] on button "Finish" at bounding box center [505, 379] width 31 height 13
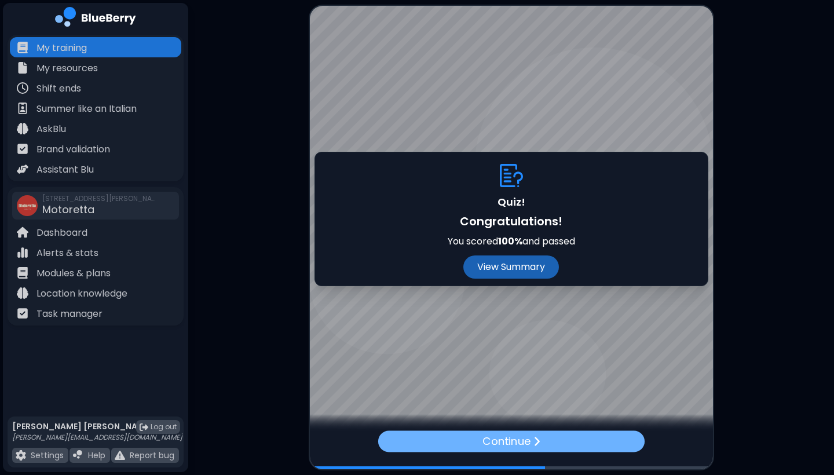
click at [515, 440] on p "Continue" at bounding box center [506, 440] width 48 height 17
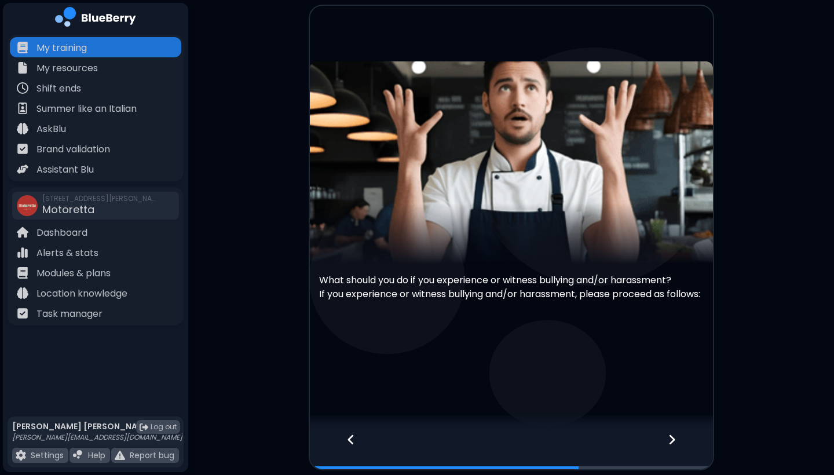
click at [670, 443] on icon at bounding box center [672, 440] width 6 height 10
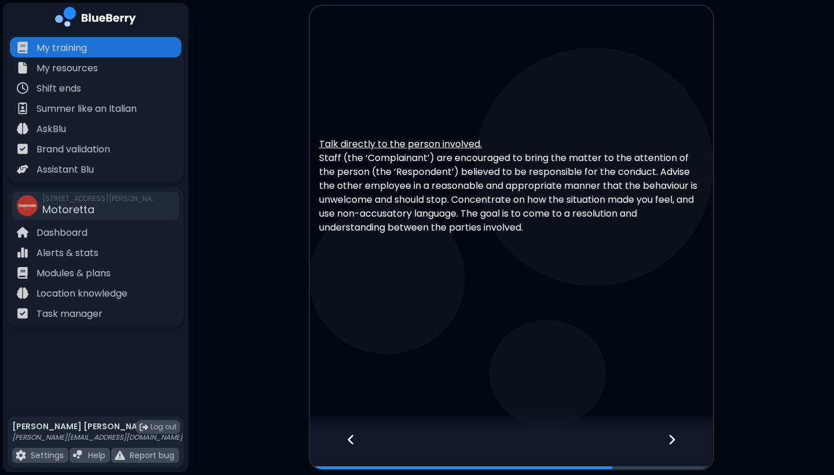
click at [354, 441] on icon at bounding box center [351, 439] width 8 height 13
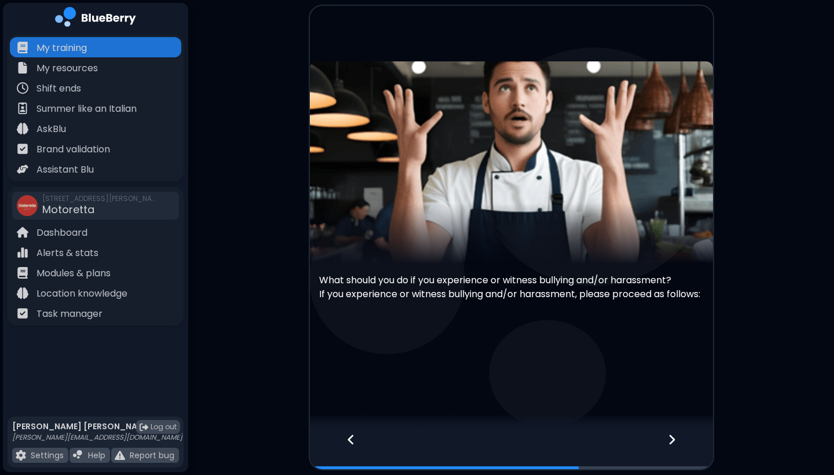
click at [673, 437] on icon at bounding box center [671, 439] width 8 height 13
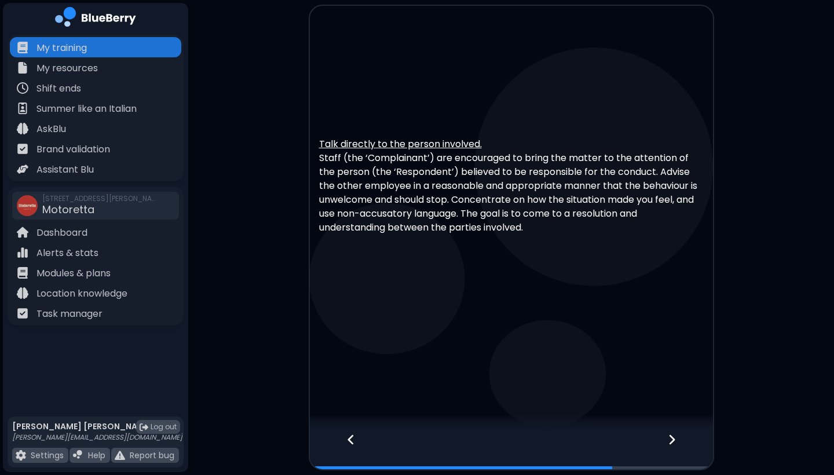
click at [670, 435] on icon at bounding box center [672, 440] width 6 height 10
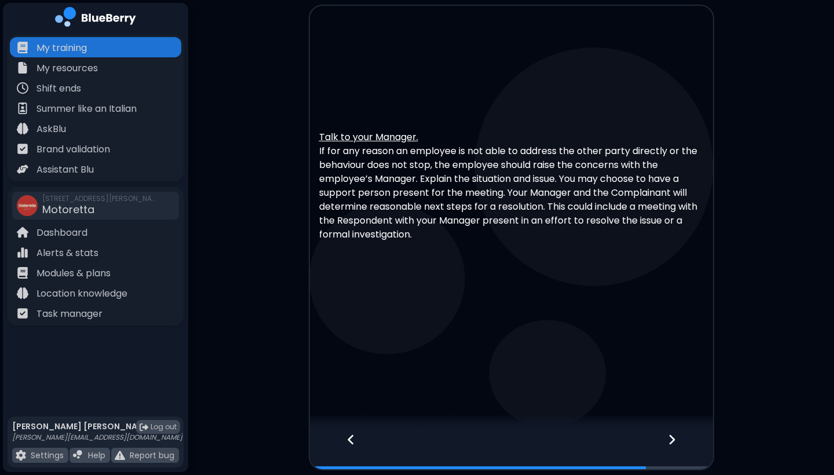
click at [672, 440] on icon at bounding box center [671, 439] width 8 height 13
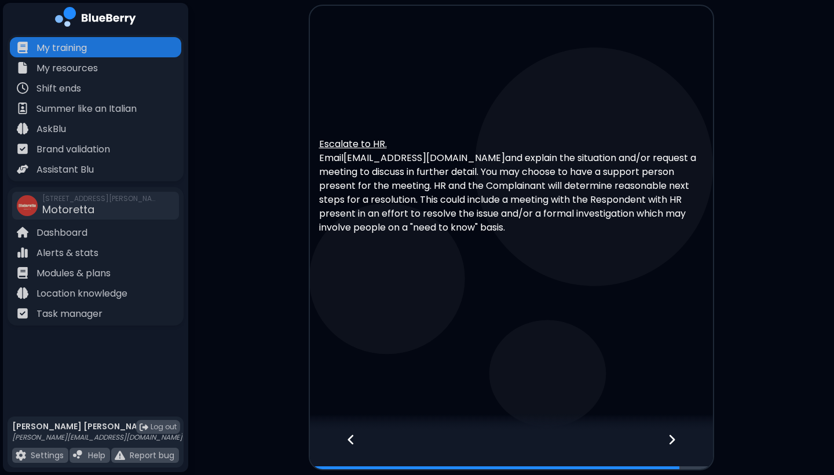
click at [672, 440] on icon at bounding box center [671, 439] width 8 height 13
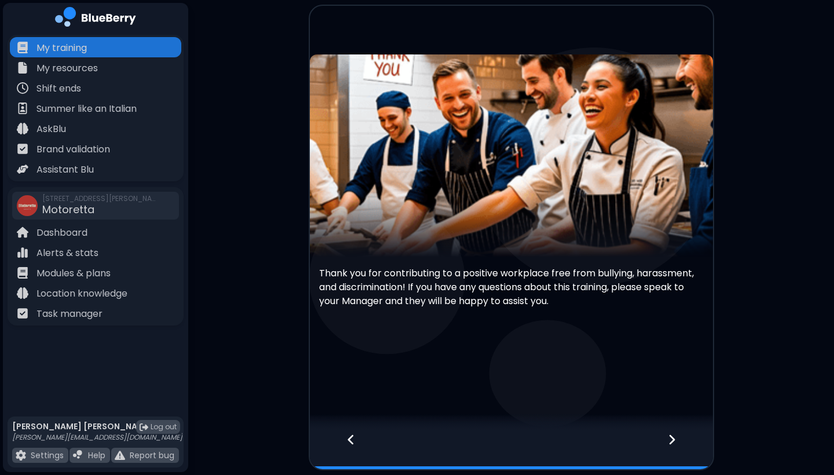
click at [675, 438] on icon at bounding box center [671, 439] width 8 height 13
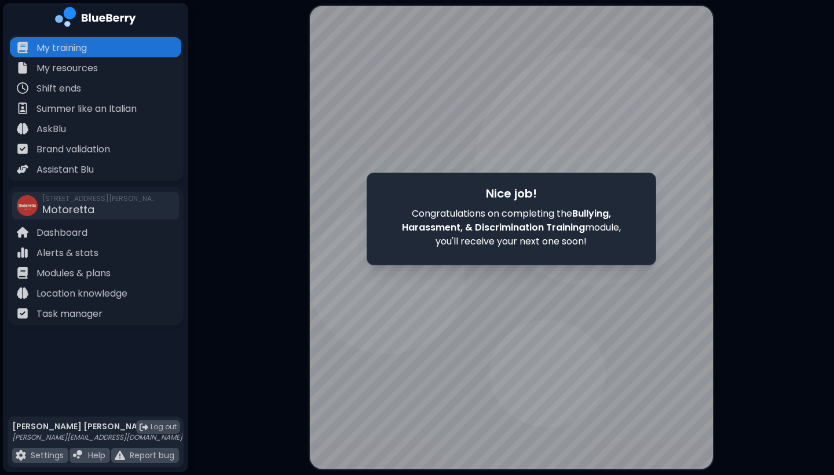
click at [250, 237] on main "Nice job! Congratulations on completing the Bullying, Harassment, & Discriminat…" at bounding box center [417, 237] width 834 height 475
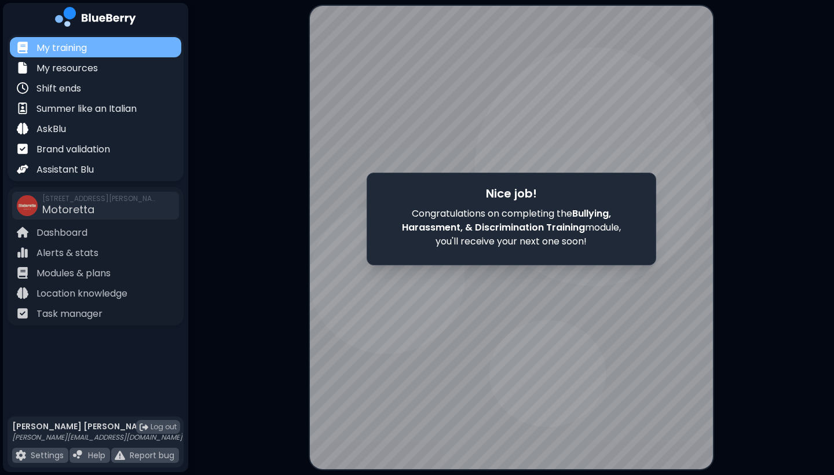
click at [74, 47] on p "My training" at bounding box center [61, 48] width 50 height 14
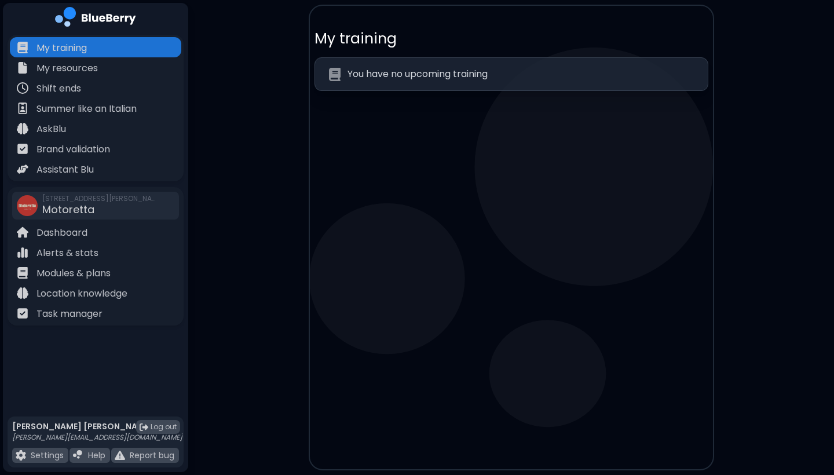
click at [375, 79] on p "You have no upcoming training" at bounding box center [417, 74] width 140 height 14
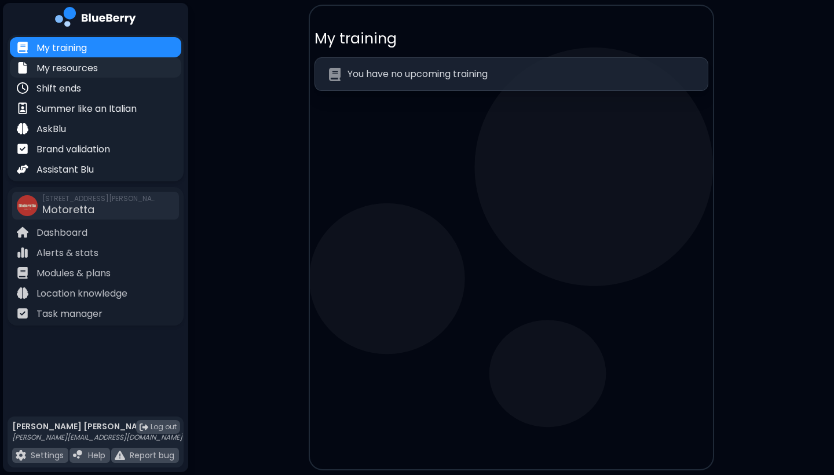
click at [91, 63] on p "My resources" at bounding box center [66, 68] width 61 height 14
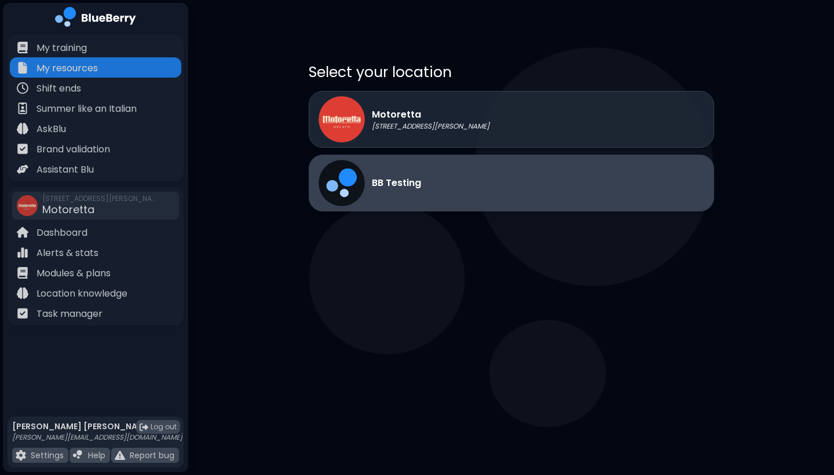
click at [357, 175] on img at bounding box center [341, 183] width 46 height 46
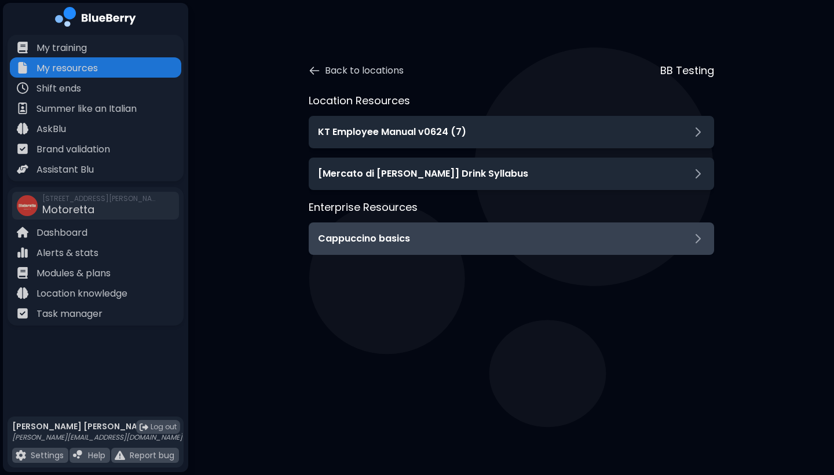
click at [380, 245] on div "Cappuccino basics" at bounding box center [511, 238] width 405 height 32
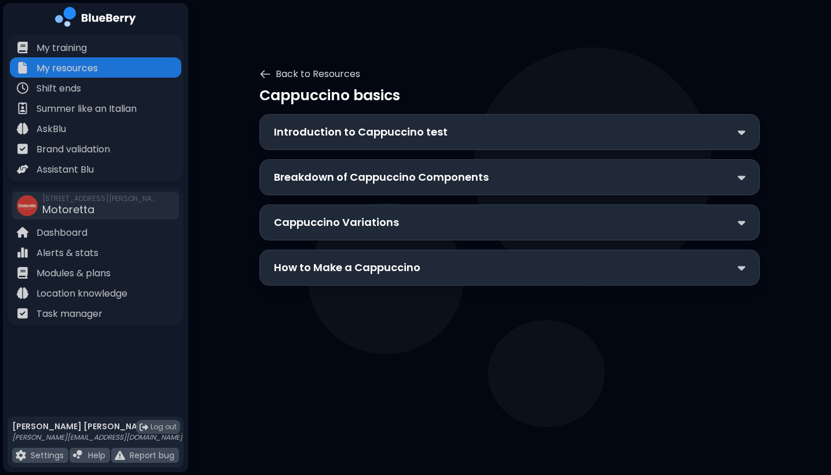
click at [453, 131] on div "Introduction to Cappuccino test" at bounding box center [509, 132] width 471 height 16
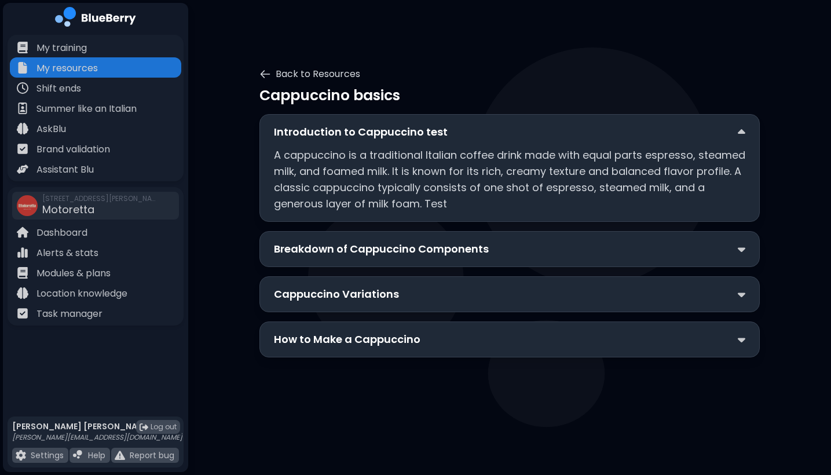
click at [397, 241] on p "Breakdown of Cappuccino Components" at bounding box center [381, 249] width 215 height 16
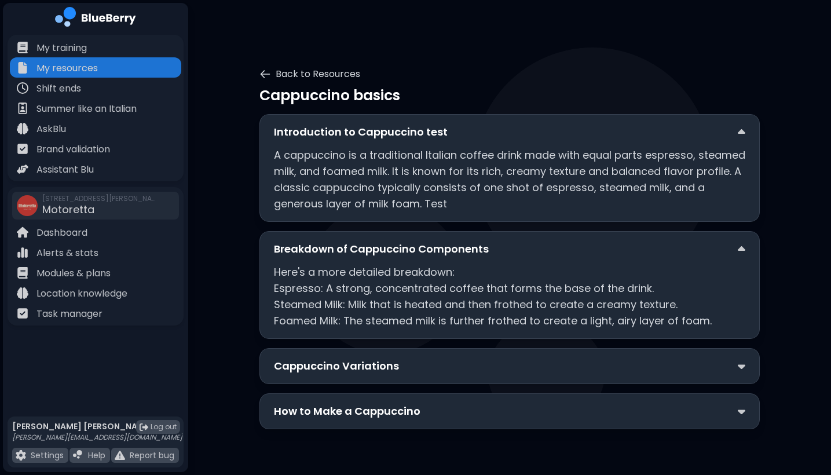
click at [397, 241] on p "Breakdown of Cappuccino Components" at bounding box center [381, 249] width 215 height 16
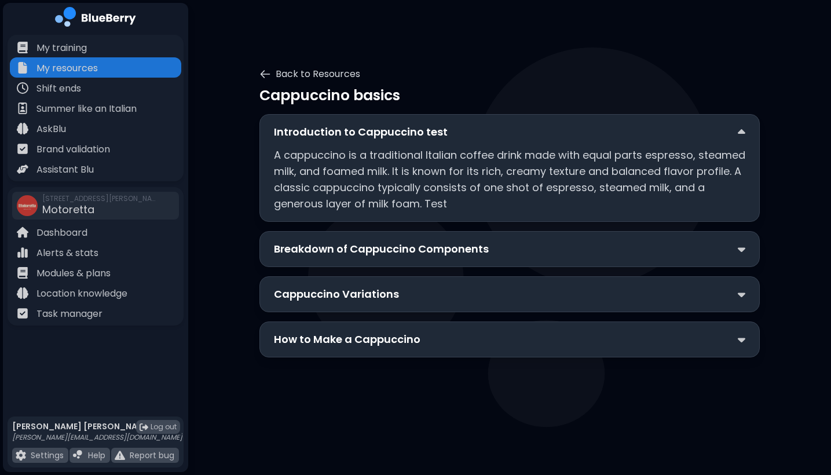
click at [358, 299] on p "Cappuccino Variations" at bounding box center [336, 294] width 125 height 16
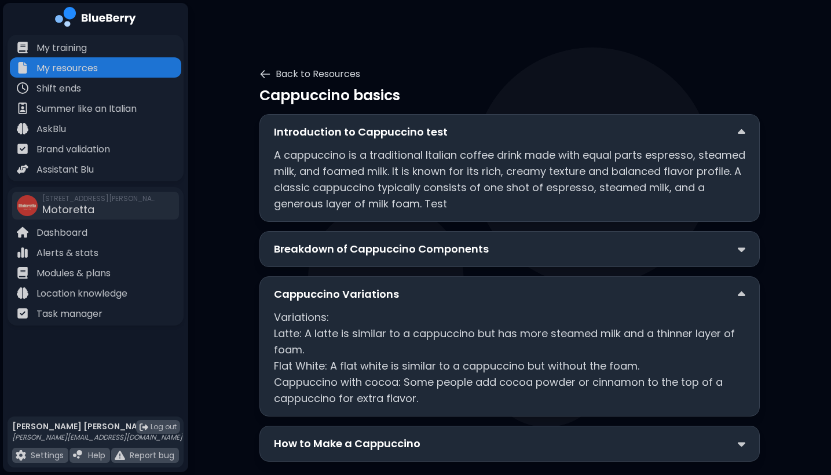
click at [358, 299] on p "Cappuccino Variations" at bounding box center [336, 294] width 125 height 16
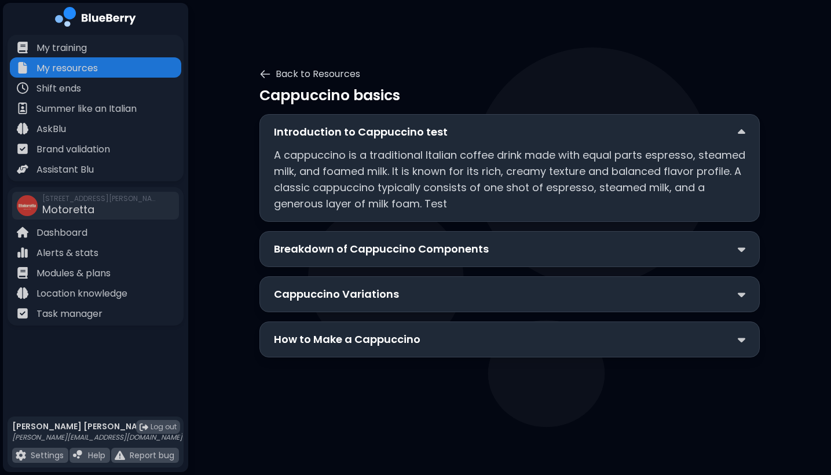
click at [355, 328] on div "How to Make a Cappuccino" at bounding box center [509, 339] width 500 height 36
click at [351, 346] on p "How to Make a Cappuccino" at bounding box center [347, 339] width 146 height 16
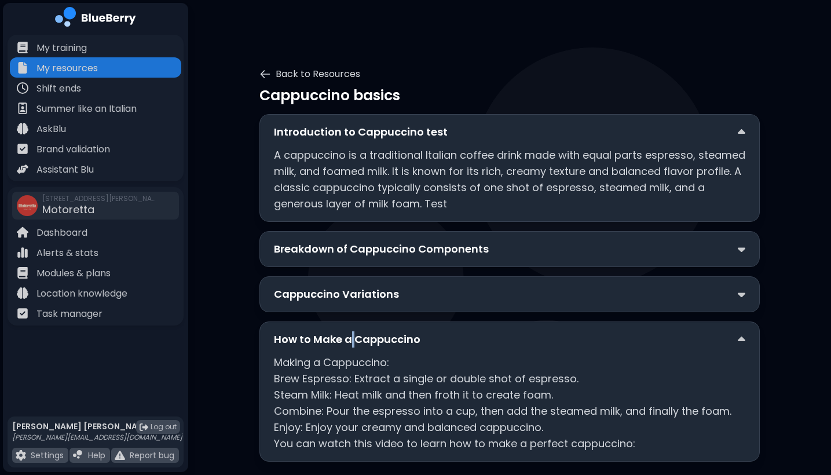
click at [351, 346] on p "How to Make a Cappuccino" at bounding box center [347, 339] width 146 height 16
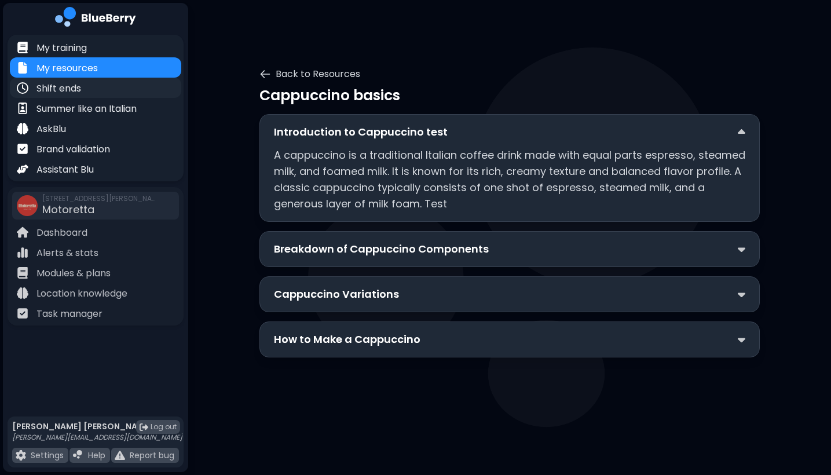
click at [66, 87] on p "Shift ends" at bounding box center [58, 89] width 45 height 14
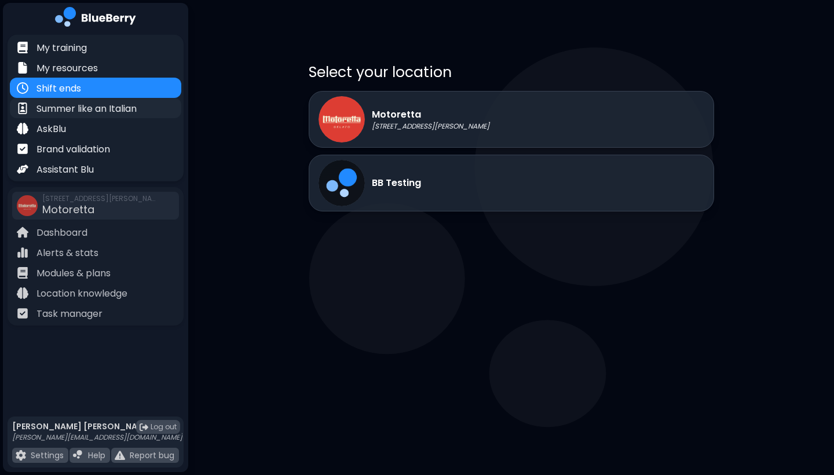
click at [60, 115] on p "Summer like an Italian" at bounding box center [86, 109] width 100 height 14
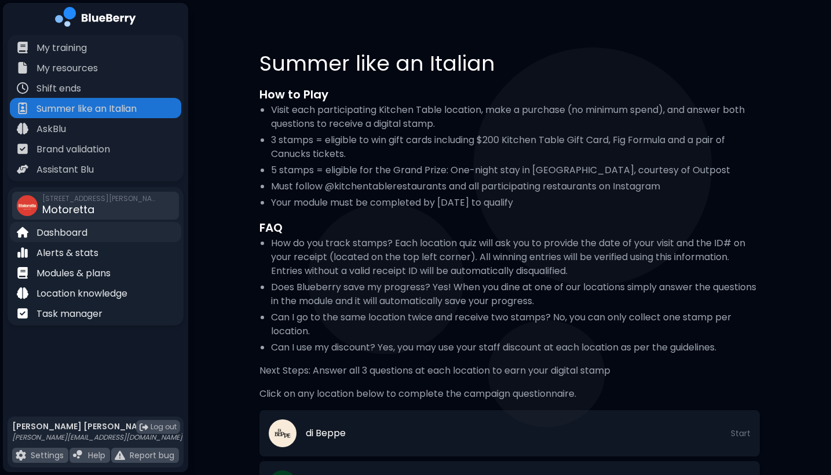
click at [62, 230] on p "Dashboard" at bounding box center [61, 233] width 51 height 14
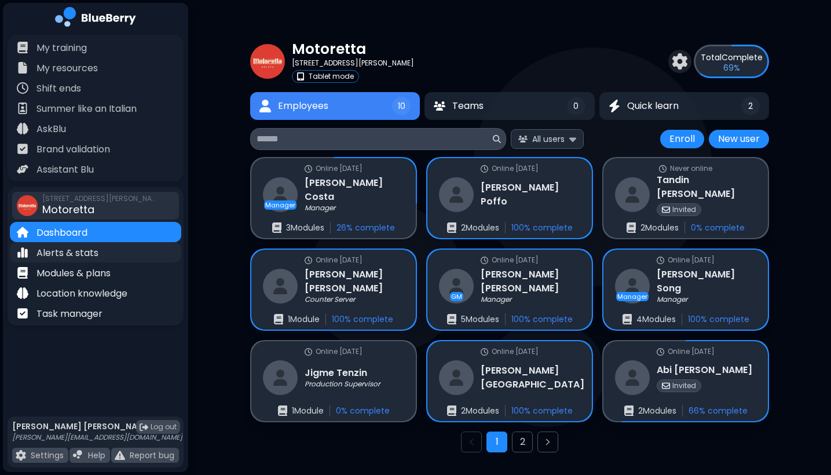
click at [65, 251] on p "Alerts & stats" at bounding box center [67, 253] width 62 height 14
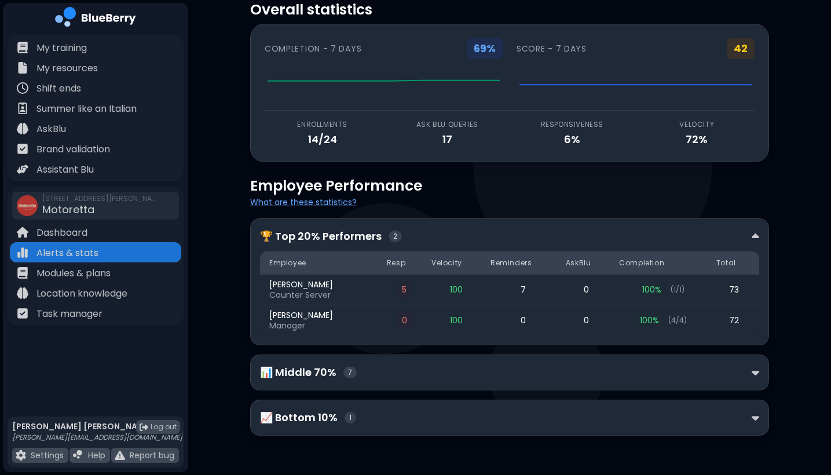
scroll to position [39, 0]
click at [751, 234] on div "🏆 Top 20% Performers 2" at bounding box center [509, 236] width 499 height 16
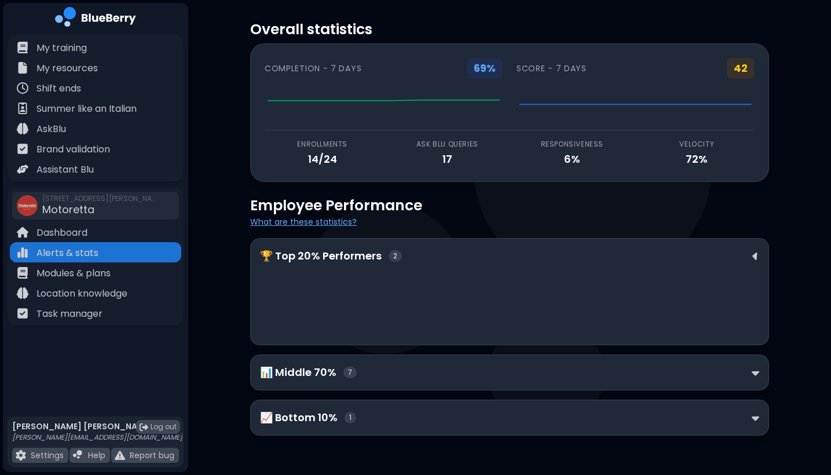
scroll to position [0, 0]
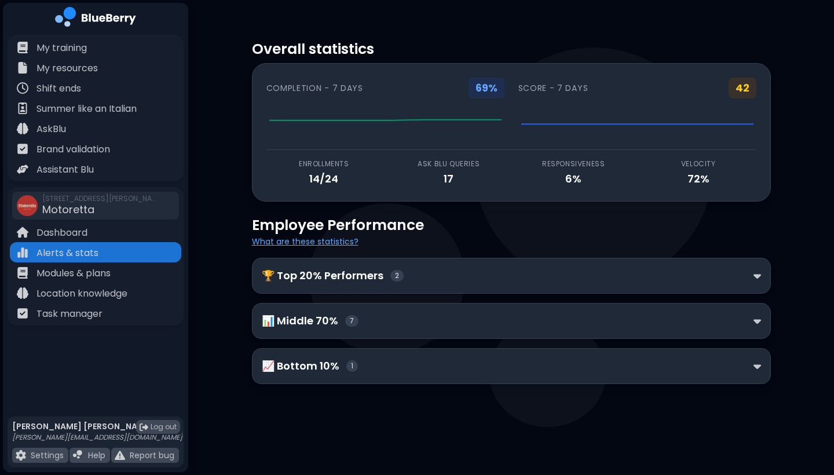
click at [756, 269] on div "🏆 Top 20% Performers 2" at bounding box center [511, 275] width 499 height 16
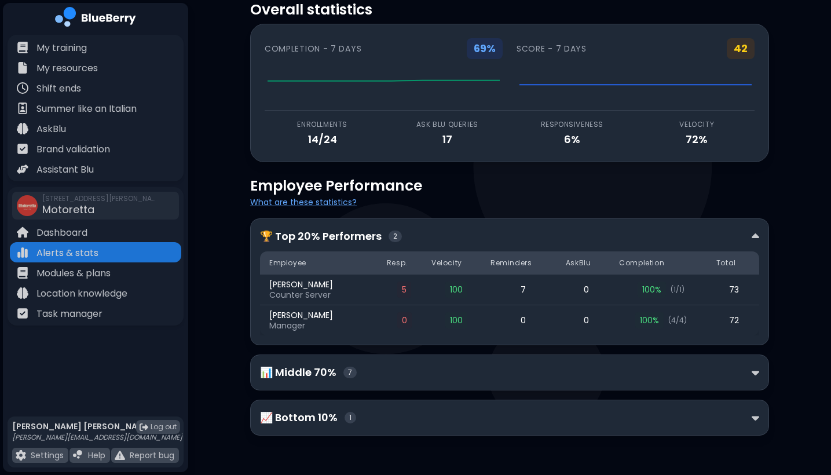
scroll to position [39, 0]
click at [760, 368] on div "📊 Middle 70% 7" at bounding box center [509, 372] width 519 height 36
click at [754, 372] on img at bounding box center [755, 372] width 8 height 12
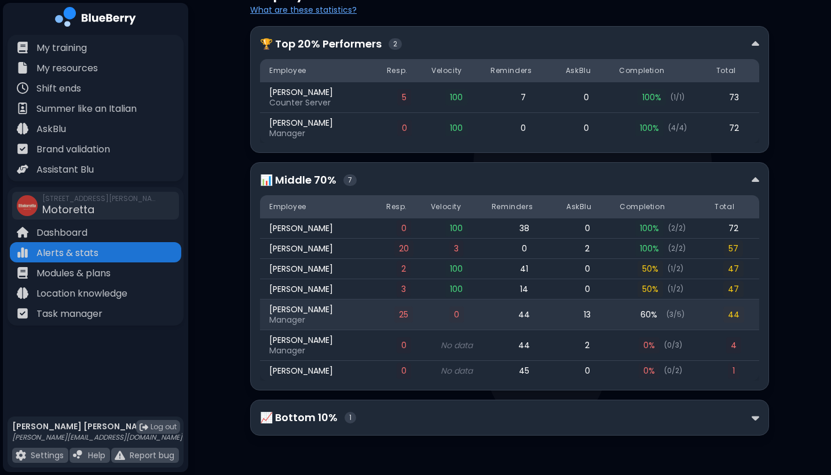
scroll to position [232, 0]
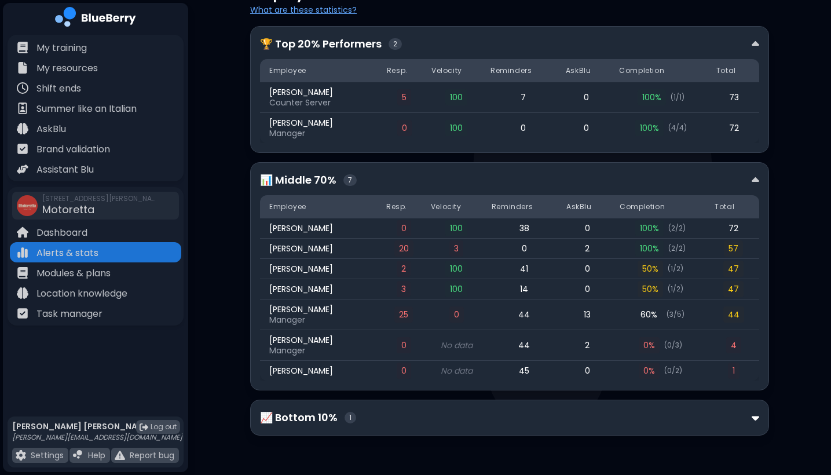
click at [753, 417] on img at bounding box center [755, 418] width 8 height 12
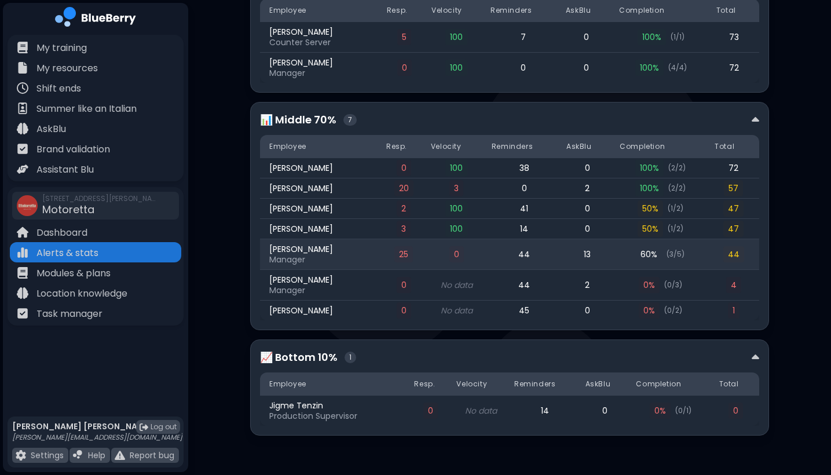
scroll to position [292, 0]
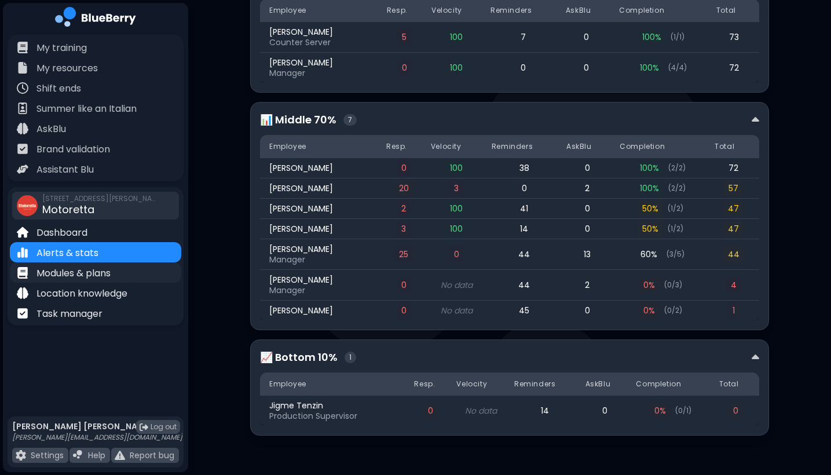
click at [92, 273] on p "Modules & plans" at bounding box center [73, 273] width 74 height 14
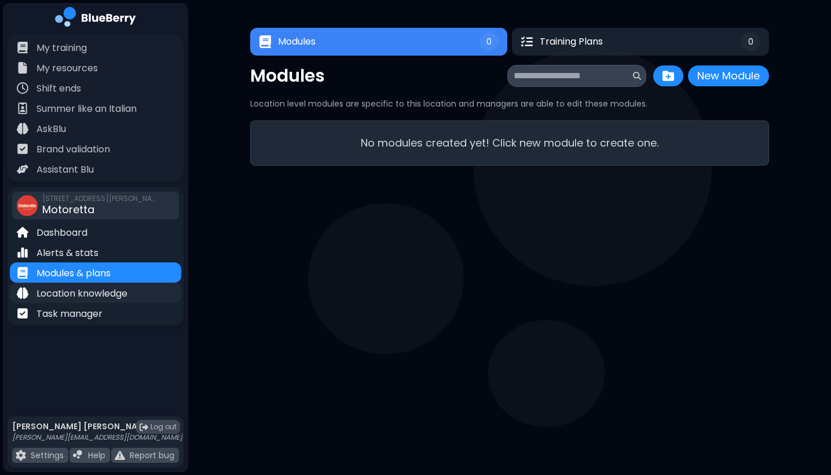
click at [66, 290] on p "Location knowledge" at bounding box center [81, 294] width 91 height 14
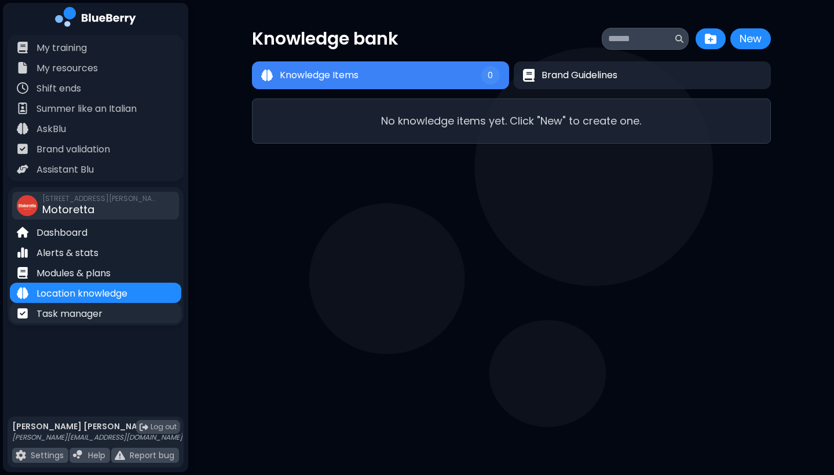
click at [68, 318] on p "Task manager" at bounding box center [69, 314] width 66 height 14
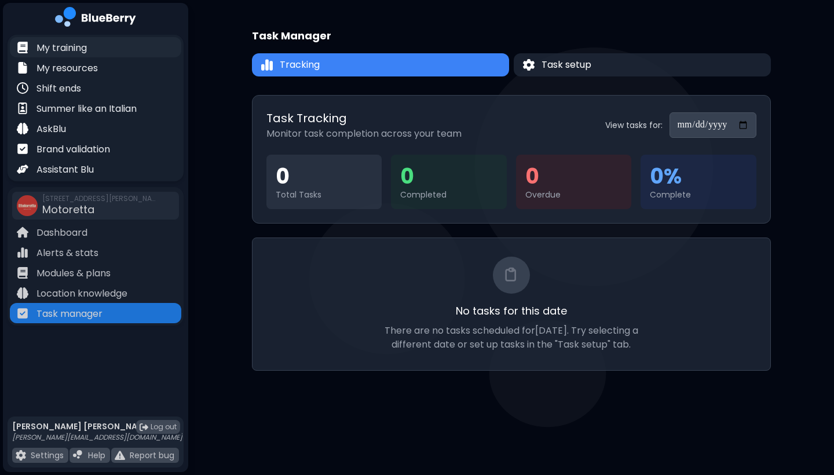
click at [63, 42] on p "My training" at bounding box center [61, 48] width 50 height 14
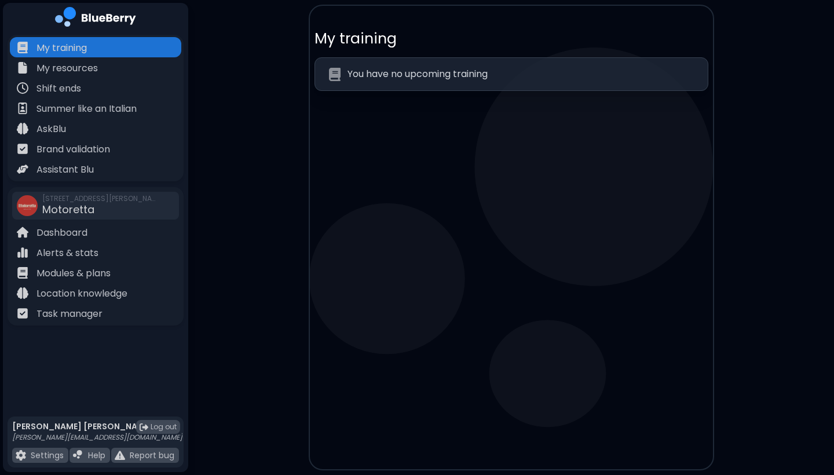
click at [390, 76] on p "You have no upcoming training" at bounding box center [417, 74] width 140 height 14
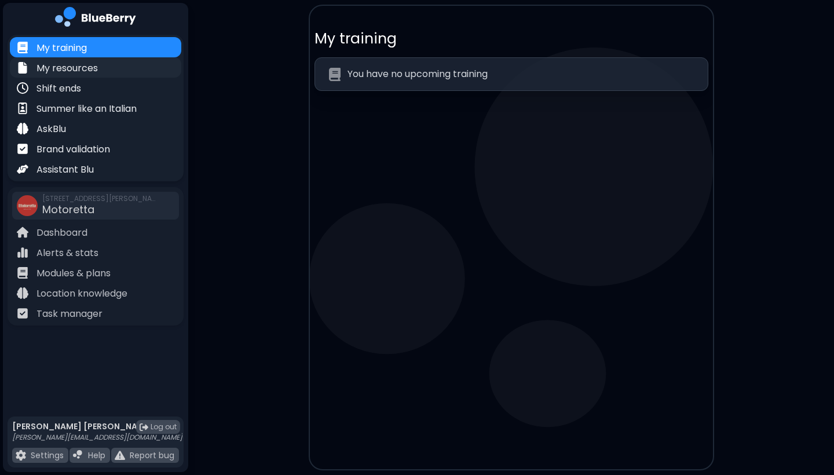
click at [98, 69] on div "My resources" at bounding box center [95, 67] width 171 height 20
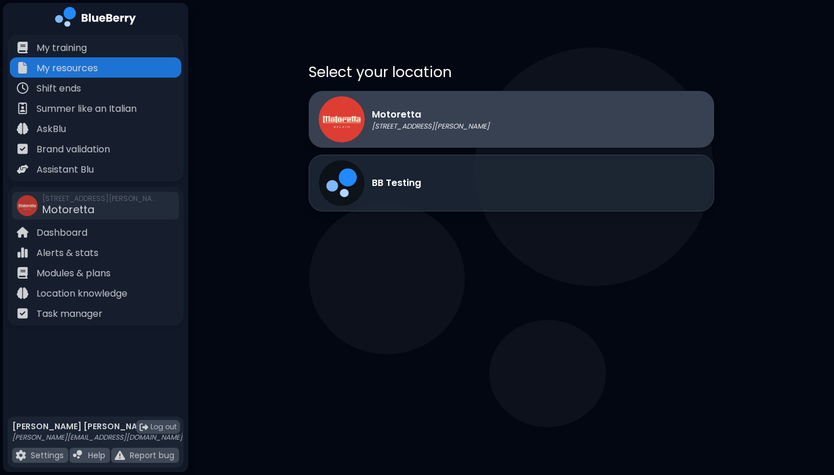
click at [387, 135] on div "Motoretta [STREET_ADDRESS][PERSON_NAME]" at bounding box center [403, 119] width 171 height 46
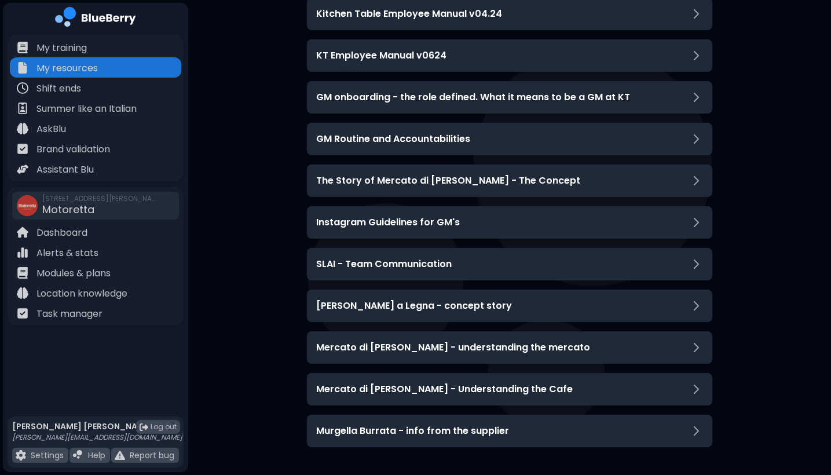
scroll to position [206, 0]
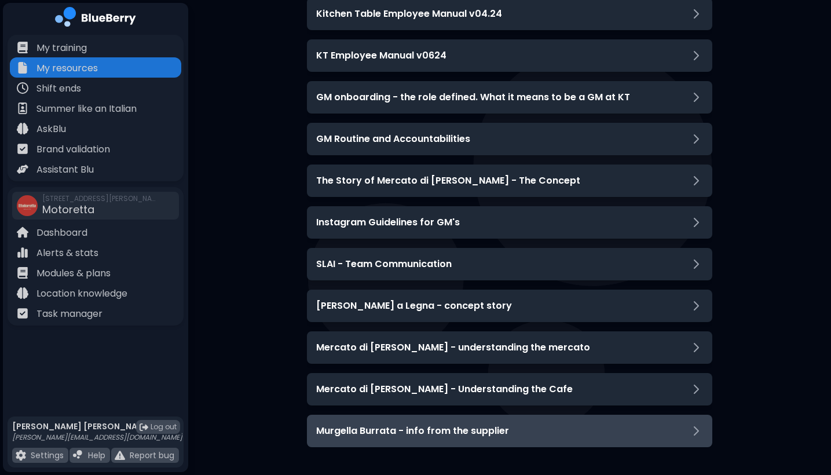
click at [394, 430] on h3 "Murgella Burrata - info from the supplier" at bounding box center [412, 431] width 193 height 14
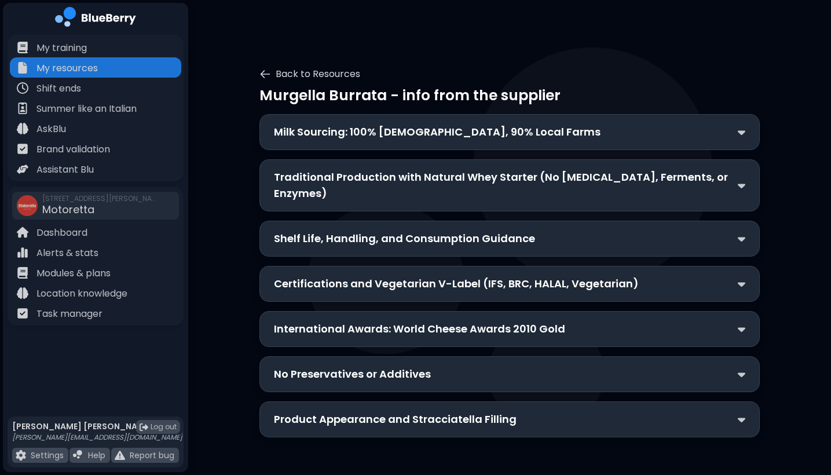
scroll to position [0, 0]
click at [419, 135] on p "Milk Sourcing: 100% [DEMOGRAPHIC_DATA], 90% Local Farms" at bounding box center [437, 132] width 327 height 16
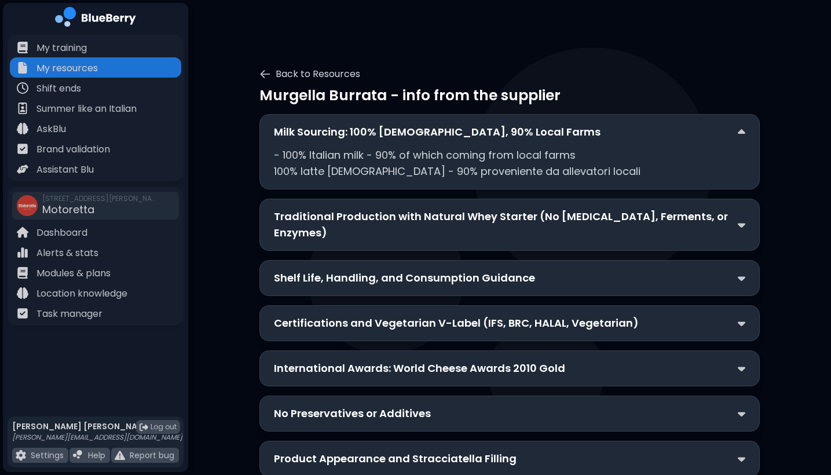
click at [419, 135] on p "Milk Sourcing: 100% [DEMOGRAPHIC_DATA], 90% Local Farms" at bounding box center [437, 132] width 327 height 16
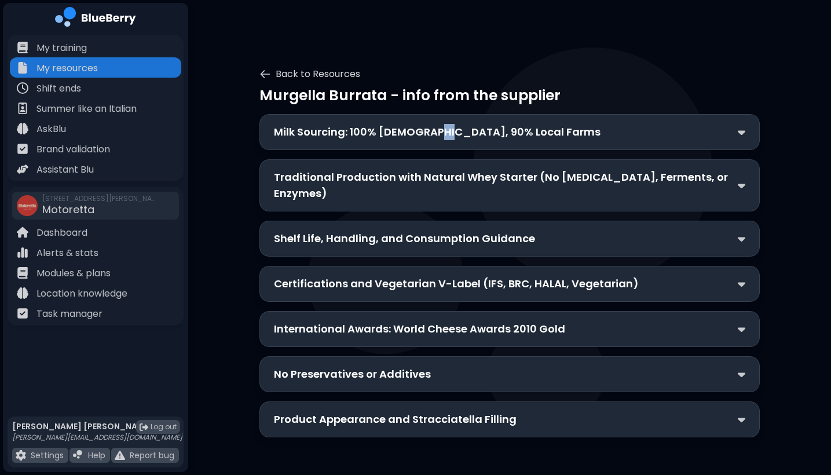
click at [419, 135] on p "Milk Sourcing: 100% [DEMOGRAPHIC_DATA], 90% Local Farms" at bounding box center [437, 132] width 327 height 16
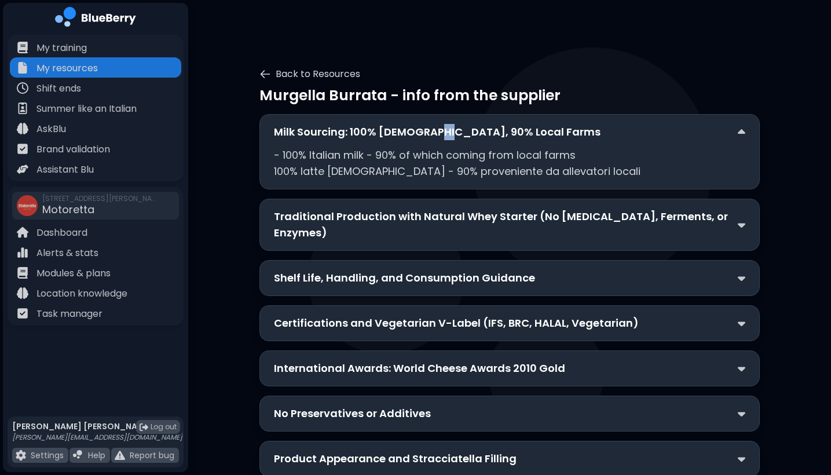
click at [419, 135] on p "Milk Sourcing: 100% [DEMOGRAPHIC_DATA], 90% Local Farms" at bounding box center [437, 132] width 327 height 16
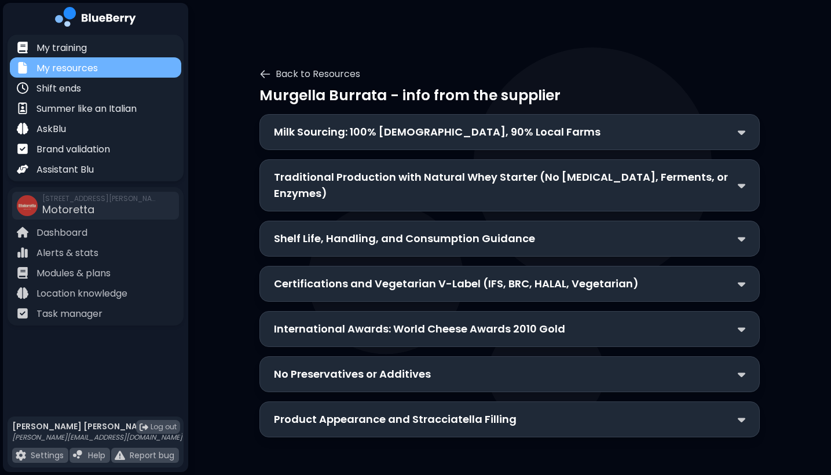
click at [72, 61] on div "My resources" at bounding box center [57, 67] width 81 height 13
click at [122, 69] on div "My resources" at bounding box center [95, 67] width 171 height 20
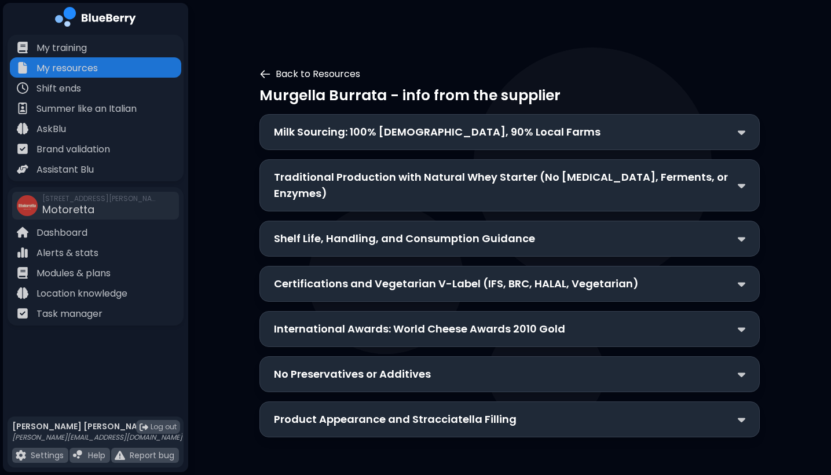
click at [265, 68] on icon at bounding box center [265, 74] width 12 height 12
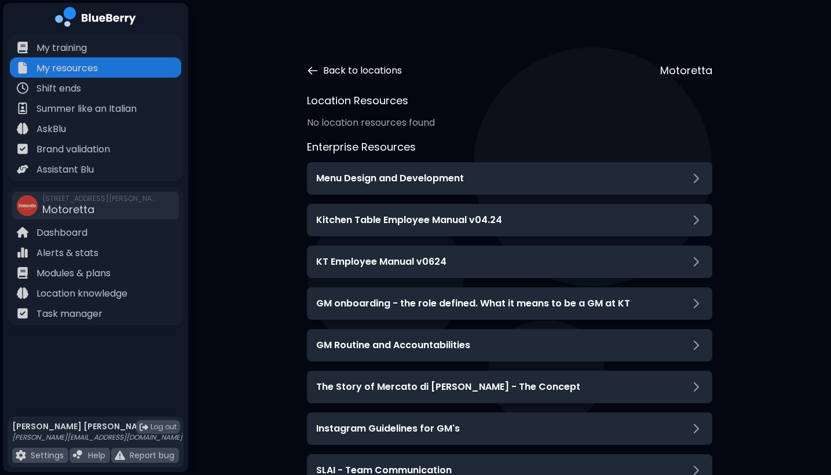
click at [316, 70] on icon at bounding box center [313, 71] width 12 height 12
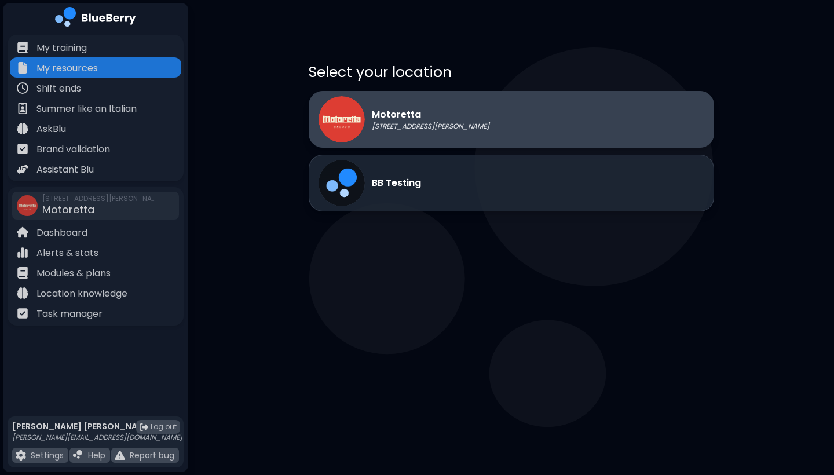
click at [355, 112] on img at bounding box center [341, 119] width 46 height 46
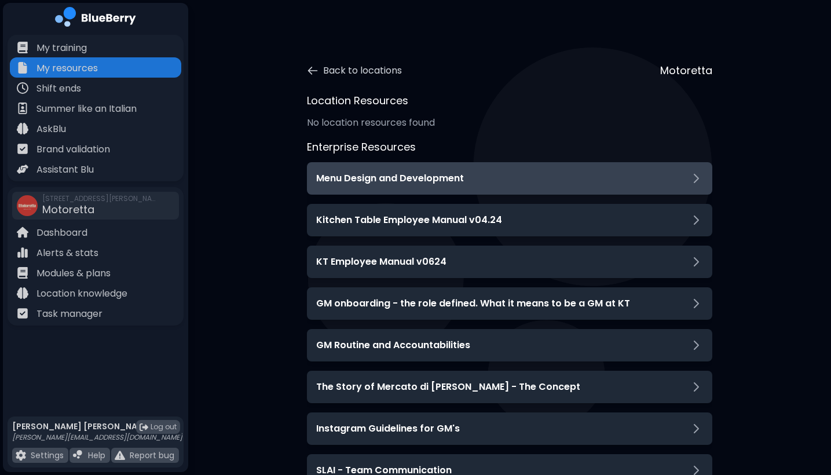
click at [402, 170] on div "Menu Design and Development" at bounding box center [509, 178] width 405 height 32
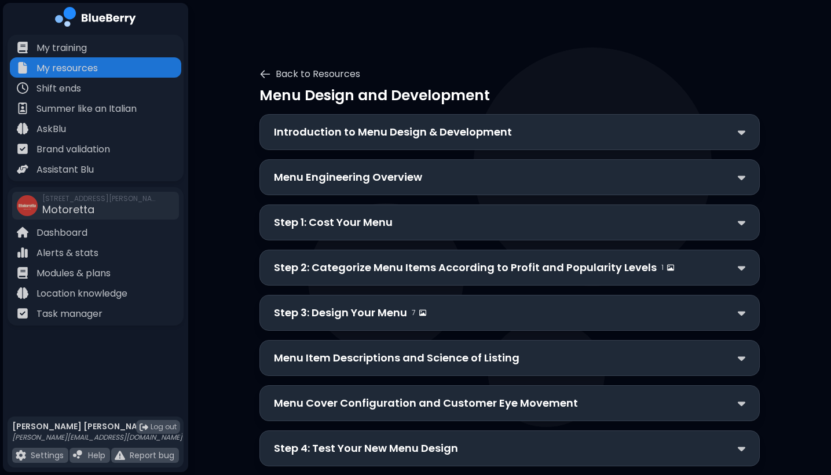
click at [415, 132] on p "Introduction to Menu Design & Development" at bounding box center [393, 132] width 238 height 16
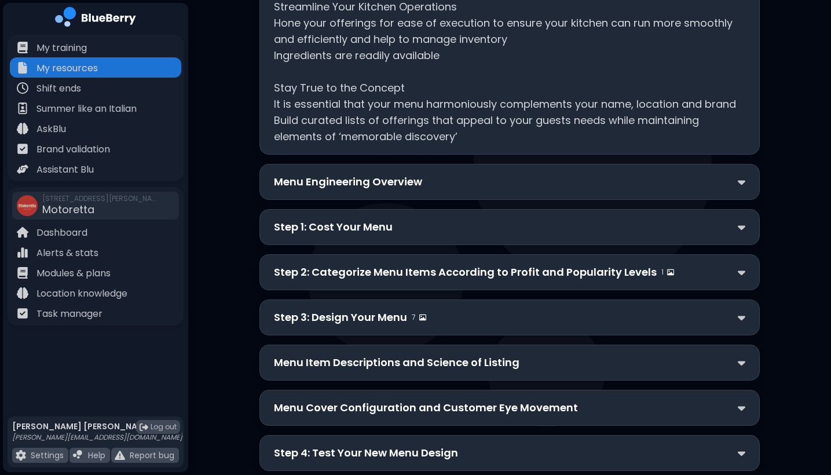
scroll to position [313, 0]
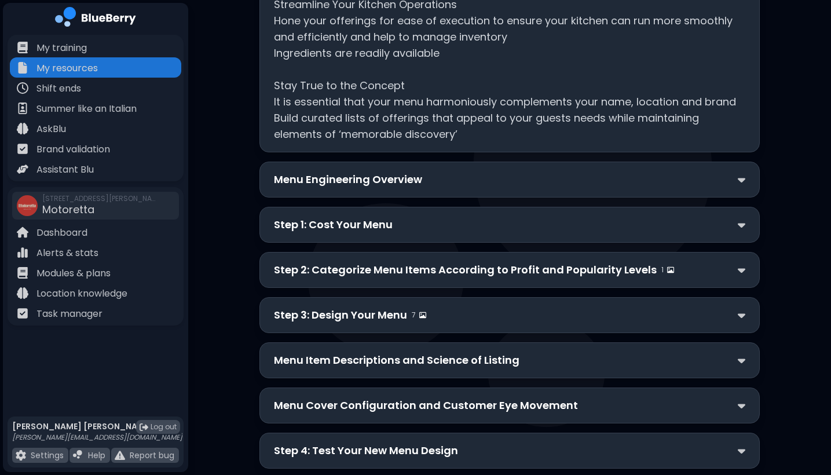
click at [418, 181] on p "Menu Engineering Overview" at bounding box center [348, 179] width 148 height 16
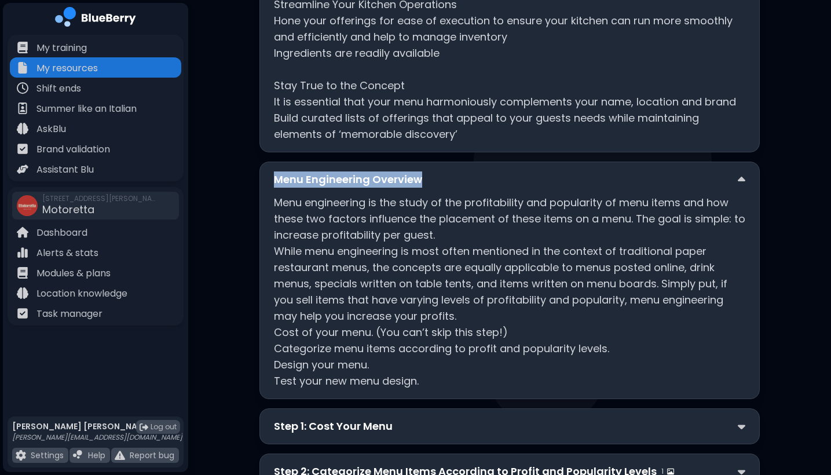
click at [418, 181] on p "Menu Engineering Overview" at bounding box center [348, 179] width 148 height 16
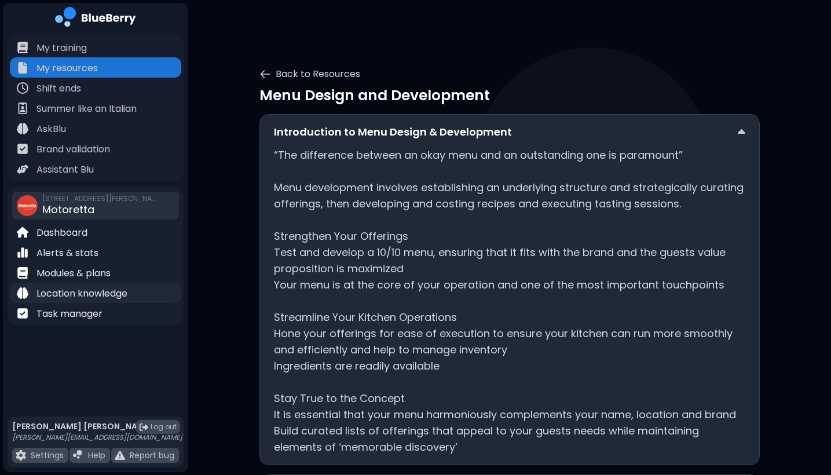
scroll to position [0, 0]
click at [96, 297] on p "Location knowledge" at bounding box center [81, 294] width 91 height 14
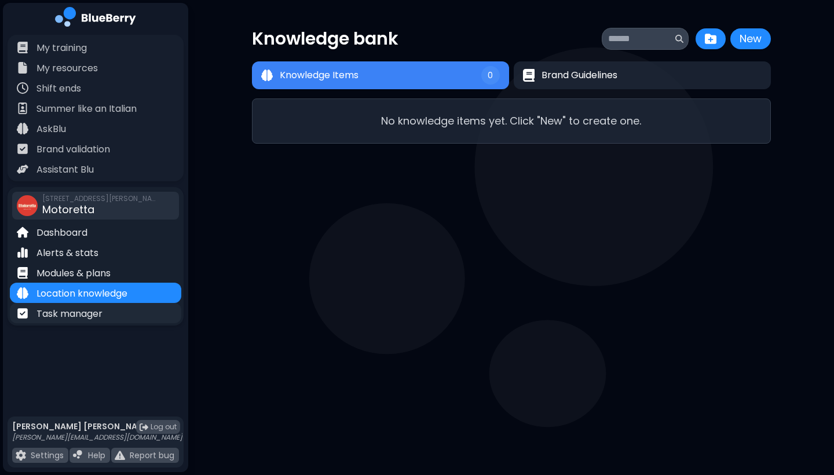
click at [88, 311] on p "Task manager" at bounding box center [69, 314] width 66 height 14
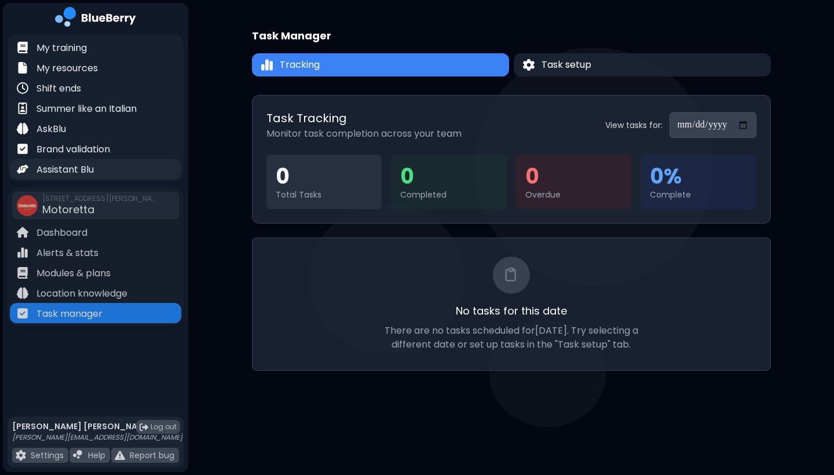
click at [78, 170] on p "Assistant Blu" at bounding box center [64, 170] width 57 height 14
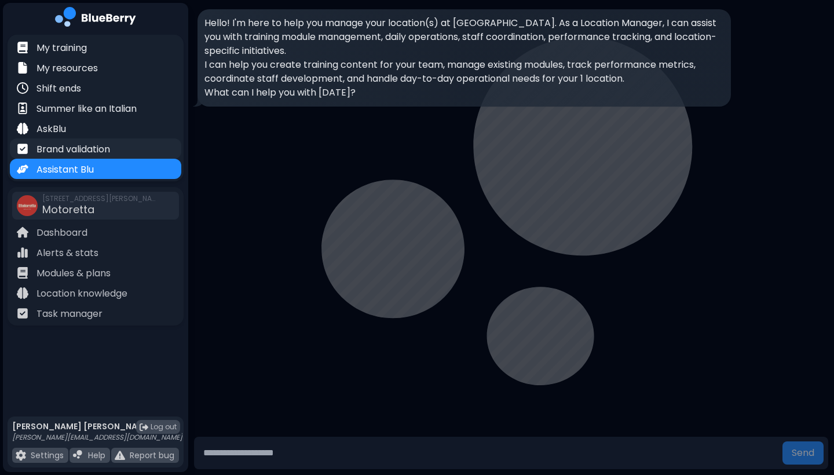
click at [82, 145] on p "Brand validation" at bounding box center [73, 149] width 74 height 14
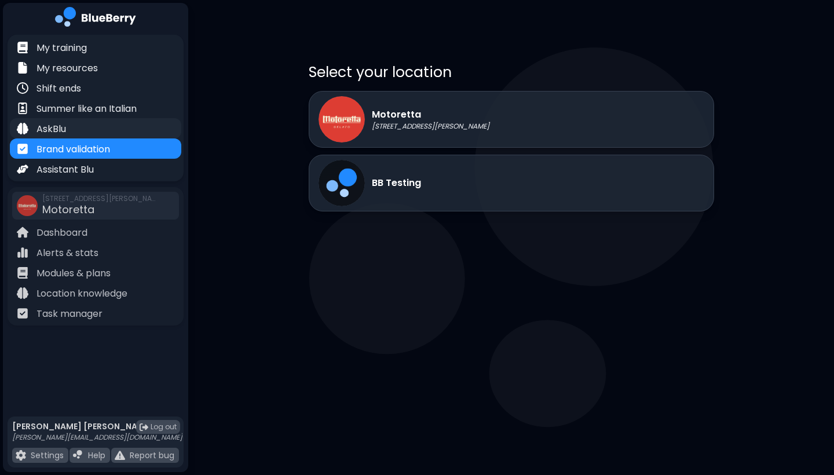
click at [72, 124] on div "AskBlu" at bounding box center [95, 128] width 171 height 20
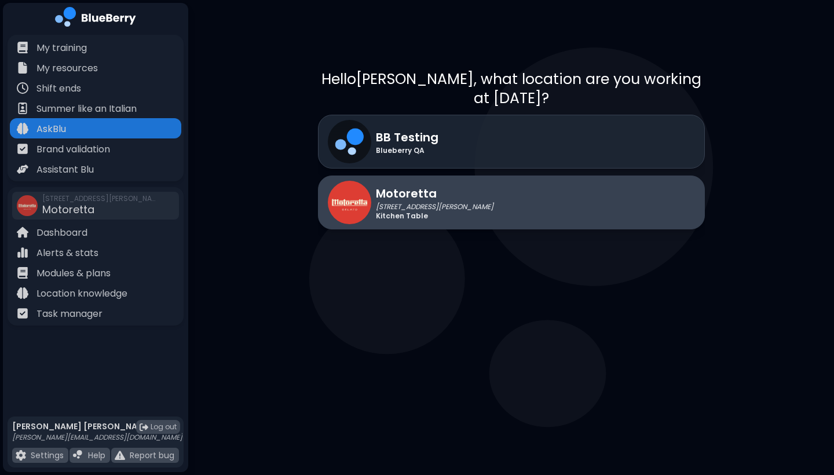
click at [441, 208] on div "Motoretta [STREET_ADDRESS][PERSON_NAME] Kitchen Table" at bounding box center [511, 202] width 387 height 54
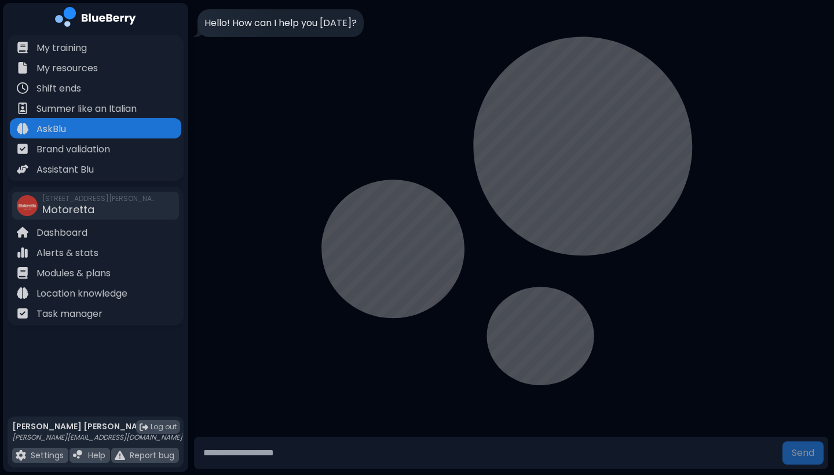
click at [389, 442] on input "text" at bounding box center [488, 452] width 579 height 23
type input "**********"
click at [802, 452] on button "Send" at bounding box center [802, 452] width 41 height 23
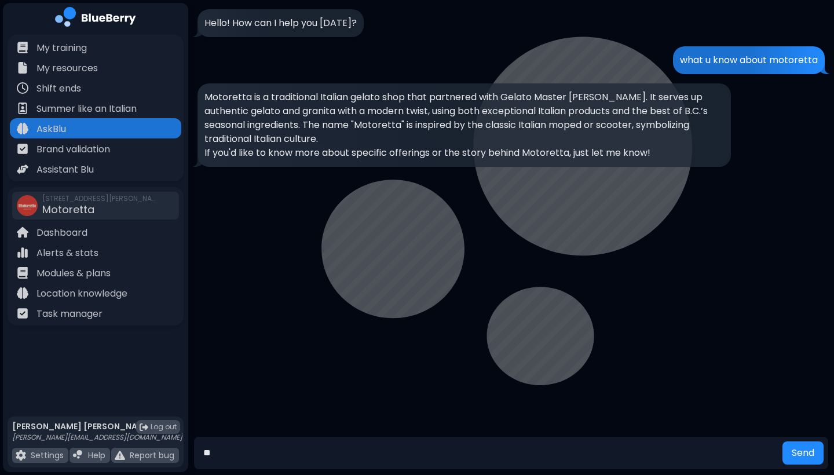
type input "*"
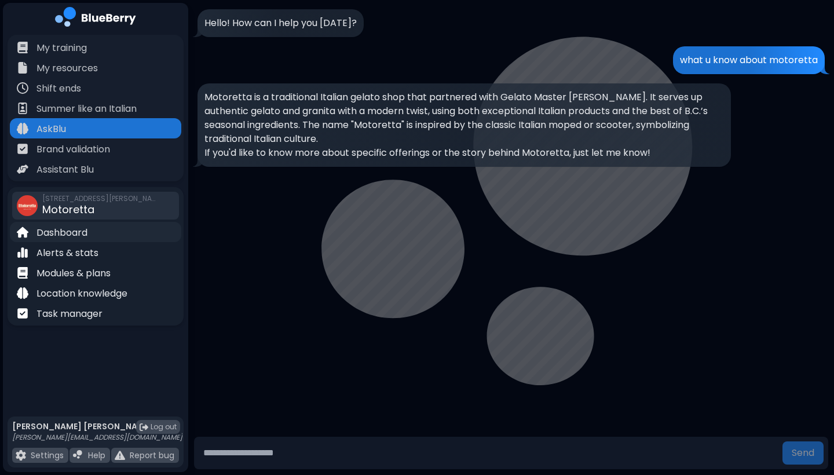
click at [60, 233] on p "Dashboard" at bounding box center [61, 233] width 51 height 14
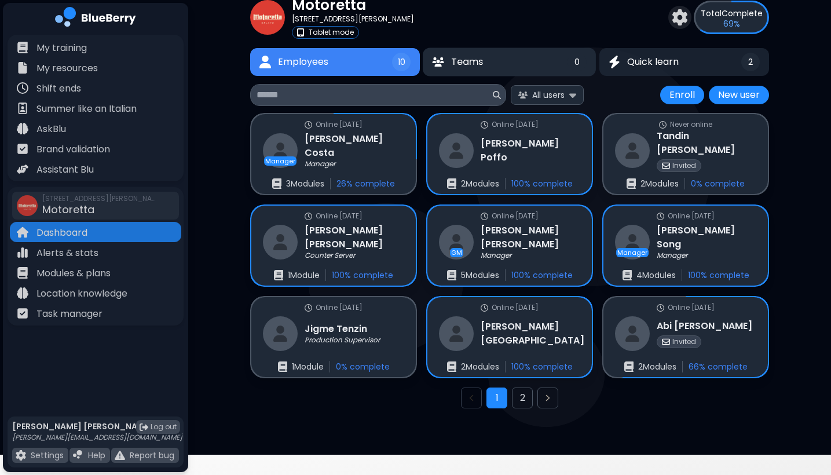
scroll to position [44, 0]
click at [525, 395] on button "2" at bounding box center [522, 397] width 21 height 21
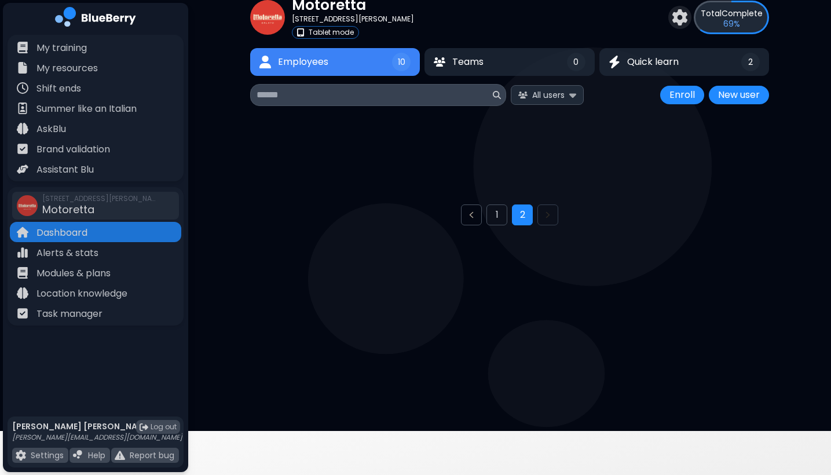
scroll to position [31, 0]
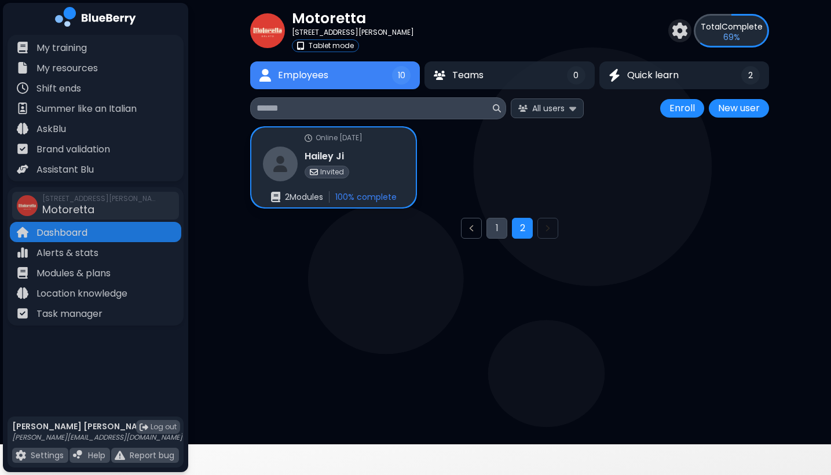
click at [493, 235] on button "1" at bounding box center [496, 228] width 21 height 21
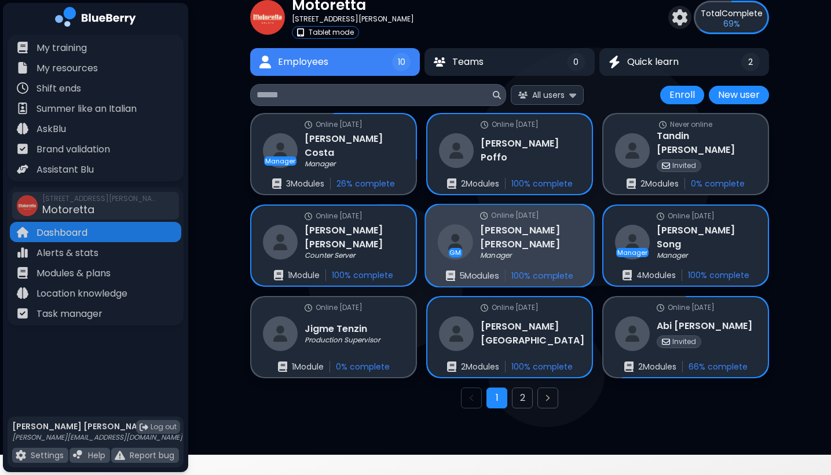
scroll to position [44, 0]
click at [490, 257] on p "Manager" at bounding box center [495, 255] width 31 height 9
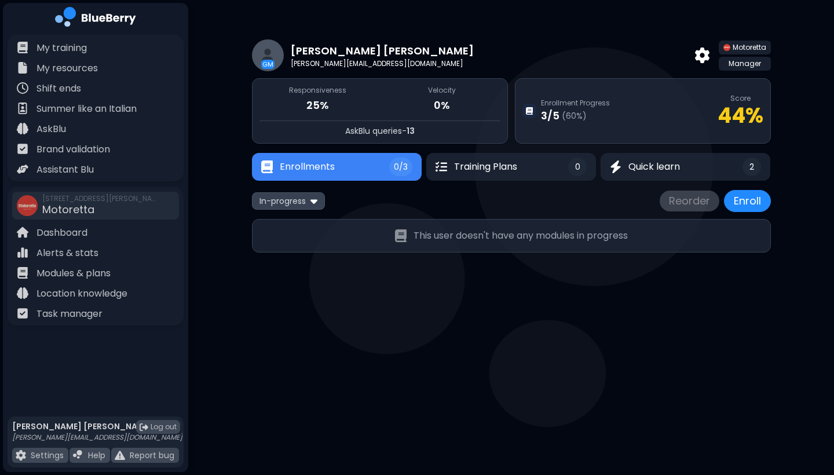
click at [590, 113] on div "3 / 5 ( 60 %)" at bounding box center [575, 116] width 69 height 16
click at [575, 103] on p "Enrollment Progress" at bounding box center [575, 102] width 69 height 9
click at [526, 109] on img at bounding box center [529, 111] width 7 height 8
click at [342, 168] on button "Enrollments 0/3" at bounding box center [337, 167] width 170 height 28
click at [342, 168] on button "Enrollments 0/3" at bounding box center [336, 166] width 168 height 27
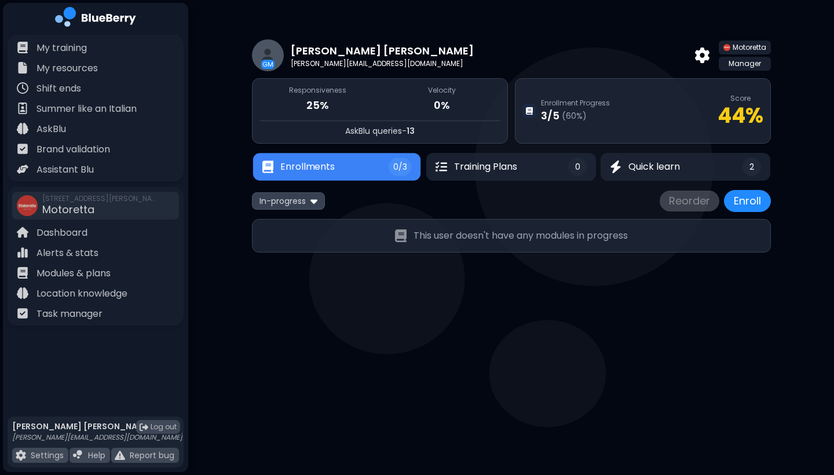
click at [342, 168] on button "Enrollments 0/3" at bounding box center [336, 166] width 168 height 27
click at [342, 168] on button "Enrollments 0/3" at bounding box center [336, 167] width 168 height 28
click at [342, 168] on button "Enrollments 0/3" at bounding box center [337, 167] width 170 height 28
click at [342, 168] on button "Enrollments 0/3" at bounding box center [336, 167] width 168 height 28
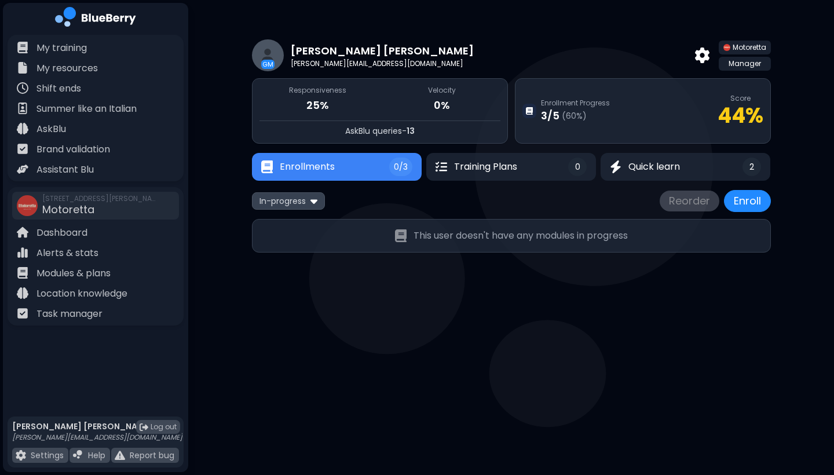
click at [342, 168] on button "Enrollments 0/3" at bounding box center [337, 167] width 170 height 28
click at [342, 168] on button "Enrollments 0/3" at bounding box center [336, 167] width 168 height 28
click at [342, 168] on button "Enrollments 0/3" at bounding box center [337, 167] width 170 height 28
click at [342, 168] on button "Enrollments 0/3" at bounding box center [336, 166] width 168 height 27
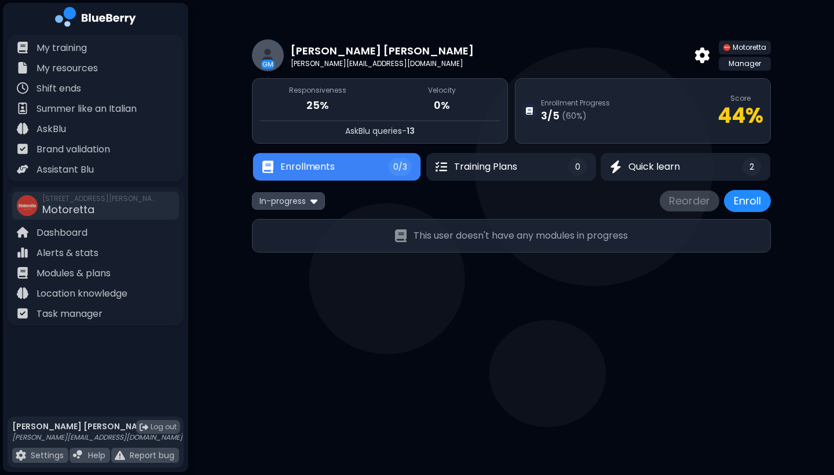
click at [342, 168] on button "Enrollments 0/3" at bounding box center [336, 166] width 168 height 27
click at [342, 168] on button "Enrollments 0/3" at bounding box center [336, 166] width 166 height 27
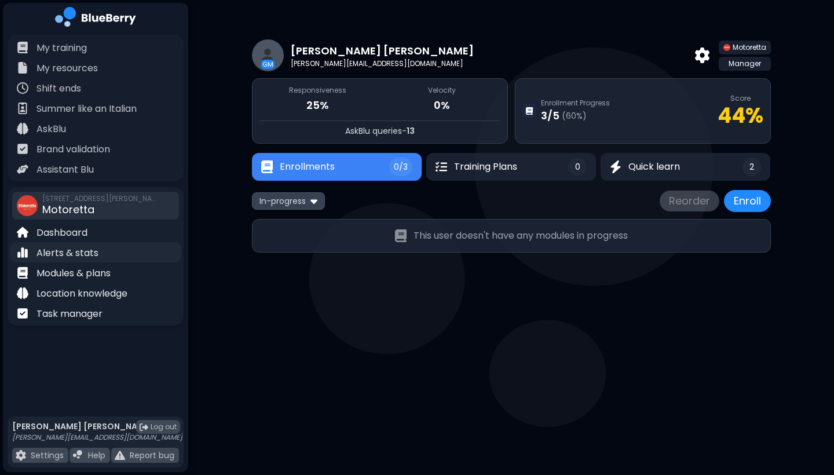
click at [80, 252] on p "Alerts & stats" at bounding box center [67, 253] width 62 height 14
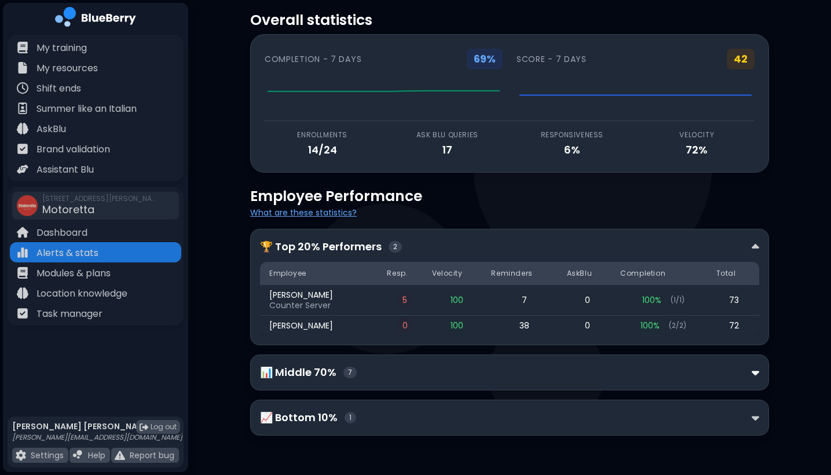
scroll to position [29, 0]
click at [760, 377] on div "📊 Middle 70% 7" at bounding box center [509, 372] width 519 height 36
click at [760, 376] on div "📊 Middle 70% 7" at bounding box center [509, 372] width 519 height 36
click at [756, 373] on img at bounding box center [755, 372] width 8 height 12
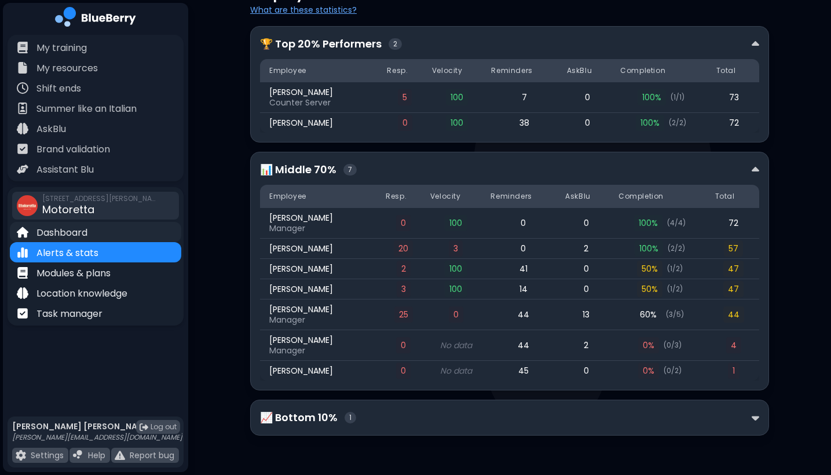
scroll to position [232, 0]
click at [67, 233] on p "Dashboard" at bounding box center [61, 233] width 51 height 14
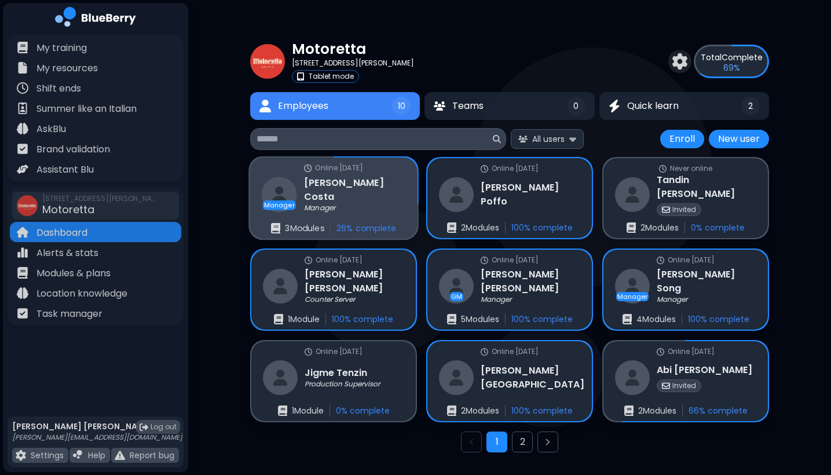
click at [330, 215] on div "Online [DATE] Manager [PERSON_NAME] Manager 3 Module s 26 % complete" at bounding box center [334, 198] width 168 height 82
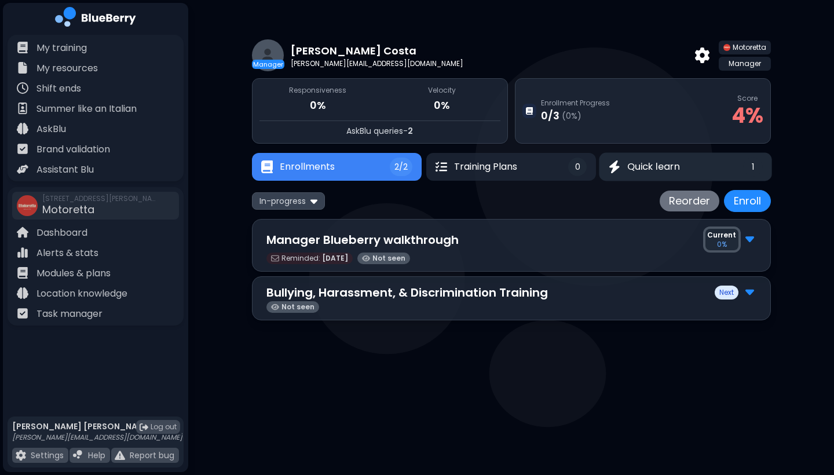
click at [648, 170] on span "Quick learn" at bounding box center [653, 167] width 53 height 14
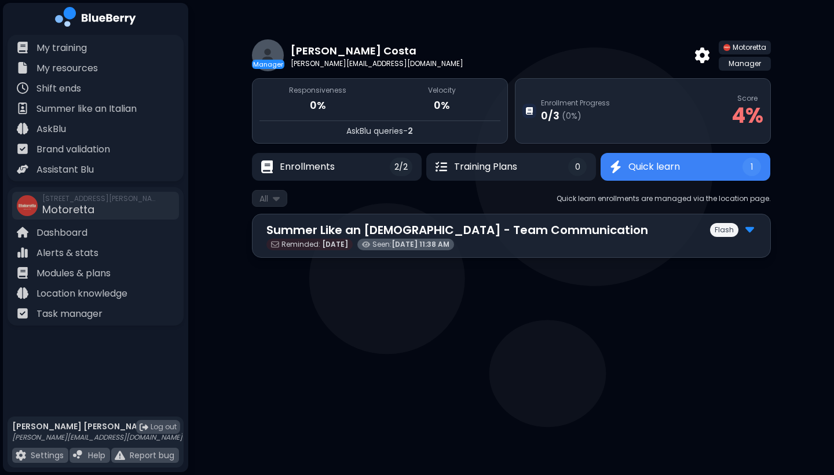
click at [749, 231] on img at bounding box center [749, 228] width 9 height 15
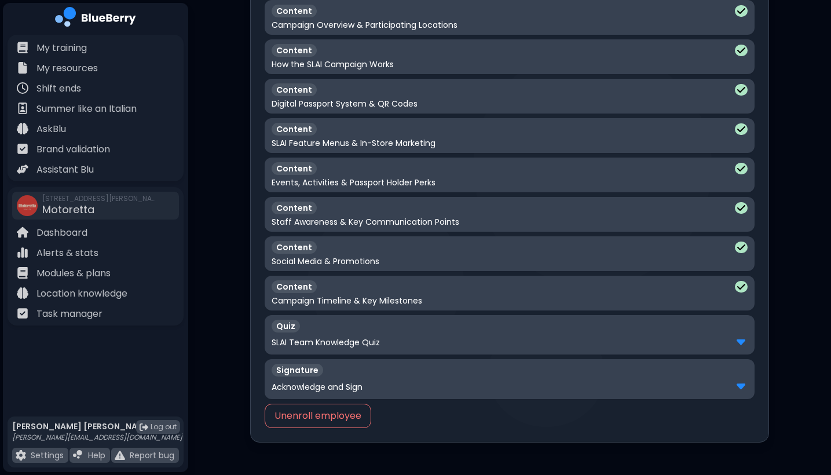
scroll to position [285, 0]
click at [740, 343] on img at bounding box center [740, 340] width 9 height 15
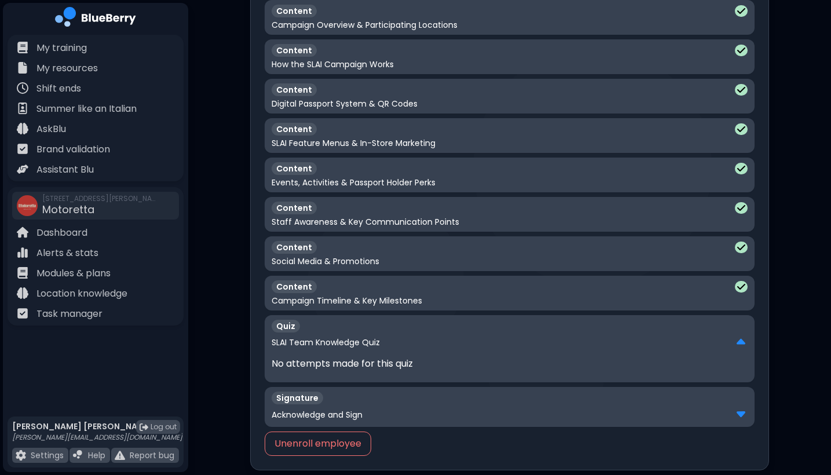
click at [740, 343] on img at bounding box center [740, 342] width 9 height 15
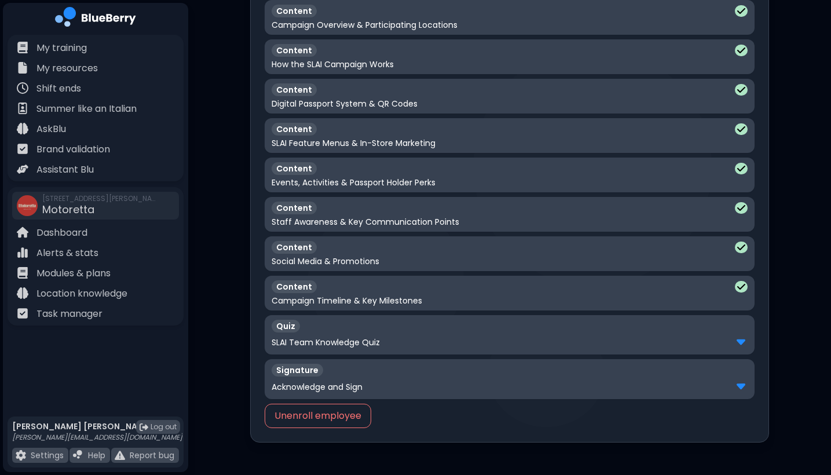
click at [740, 343] on img at bounding box center [740, 340] width 9 height 15
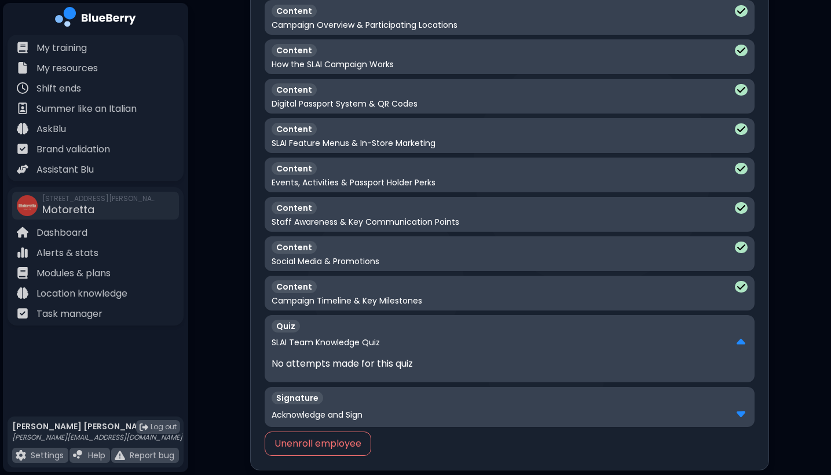
click at [740, 343] on img at bounding box center [740, 342] width 9 height 15
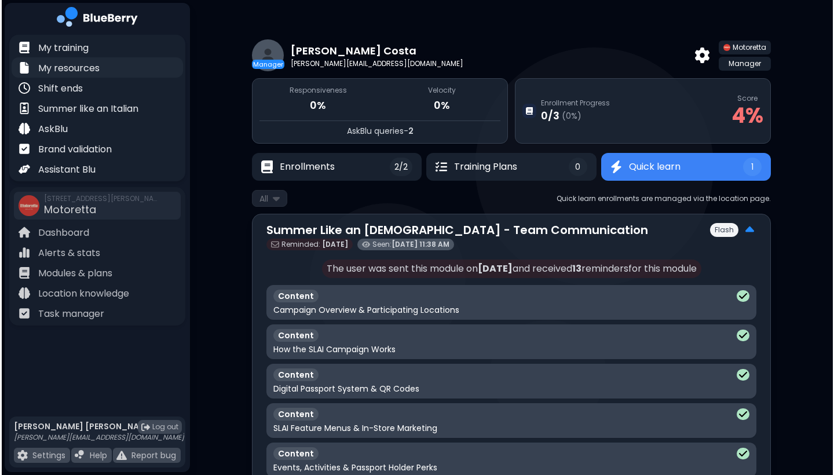
scroll to position [0, 0]
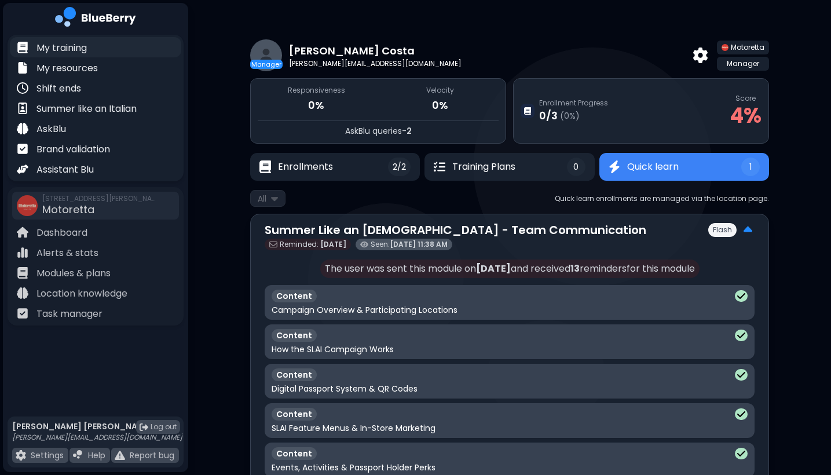
click at [67, 38] on div "My training" at bounding box center [95, 47] width 171 height 20
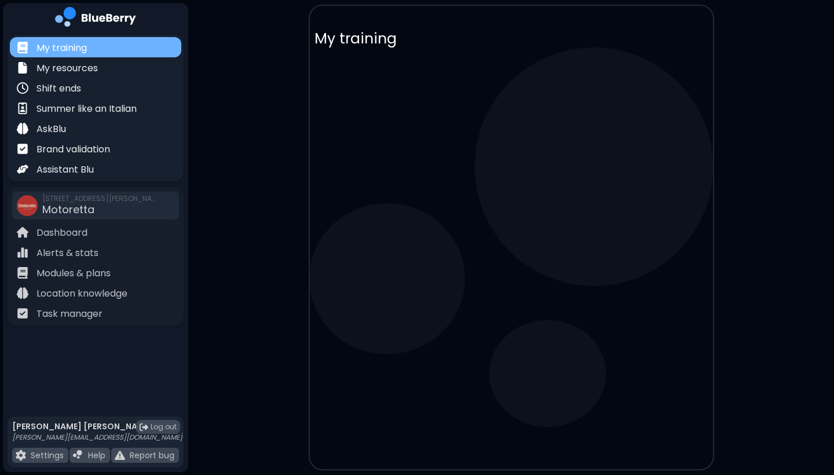
click at [63, 49] on p "My training" at bounding box center [61, 48] width 50 height 14
